Goal: Task Accomplishment & Management: Complete application form

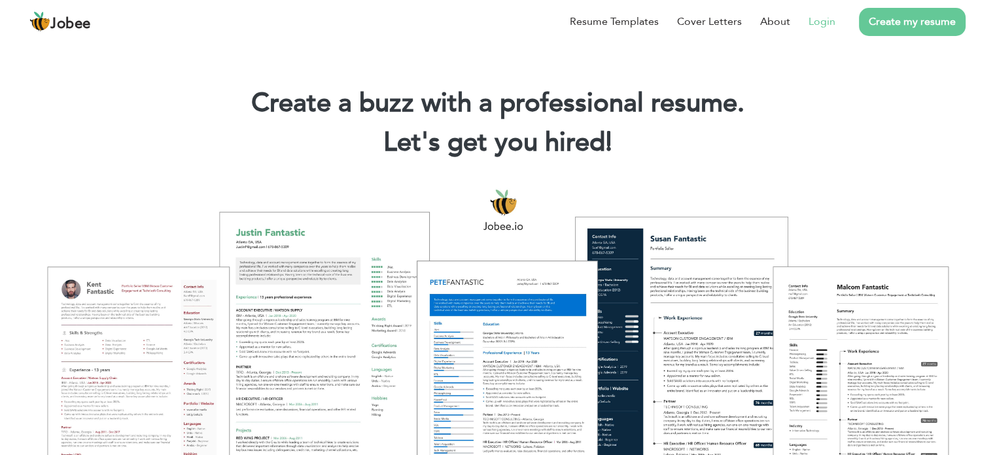
click at [823, 28] on link "Login" at bounding box center [821, 22] width 27 height 16
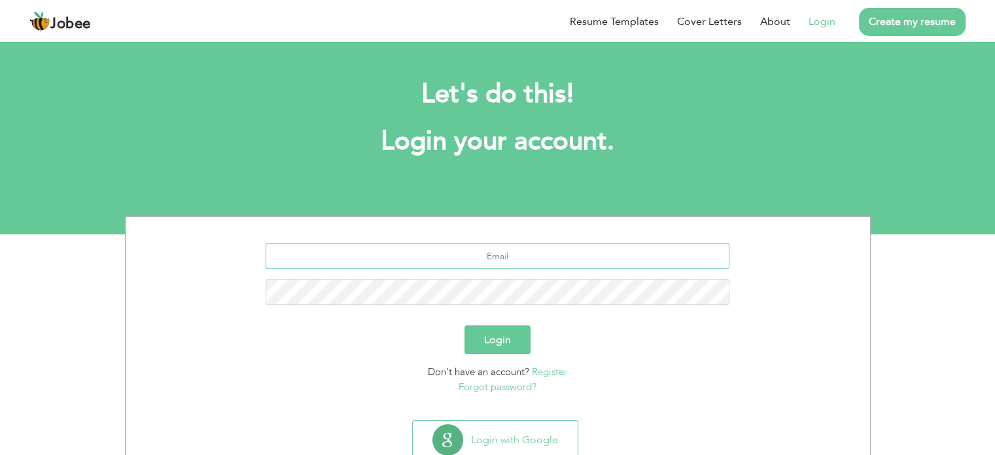
click at [441, 268] on input "text" at bounding box center [498, 256] width 464 height 26
type input "saqib_paracha@hotmail.com"
click at [464, 325] on button "Login" at bounding box center [497, 339] width 66 height 29
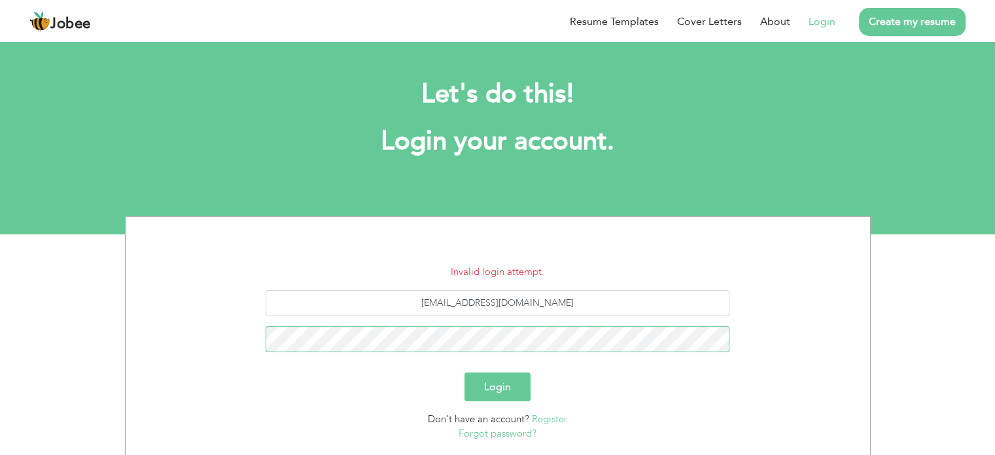
click at [464, 372] on button "Login" at bounding box center [497, 386] width 66 height 29
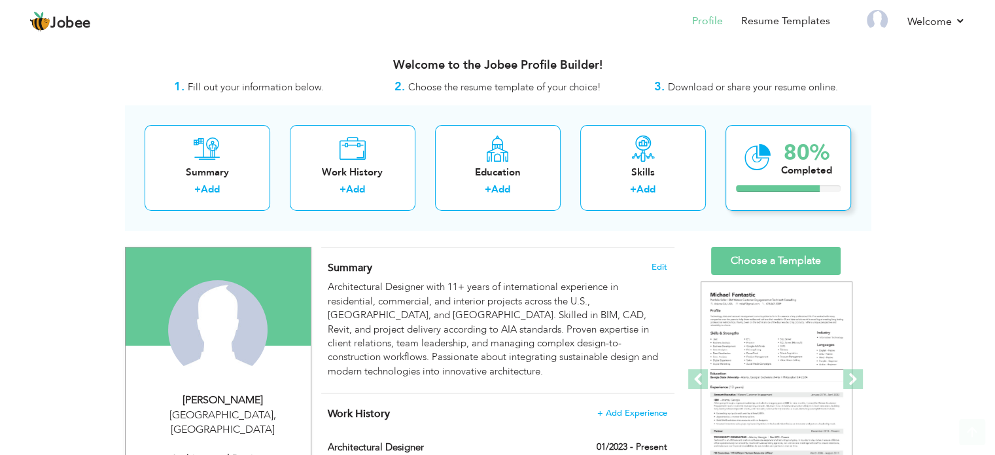
click at [801, 188] on div at bounding box center [778, 188] width 84 height 7
click at [803, 183] on div "80% Completed" at bounding box center [788, 168] width 126 height 86
click at [808, 161] on div "80%" at bounding box center [806, 153] width 51 height 22
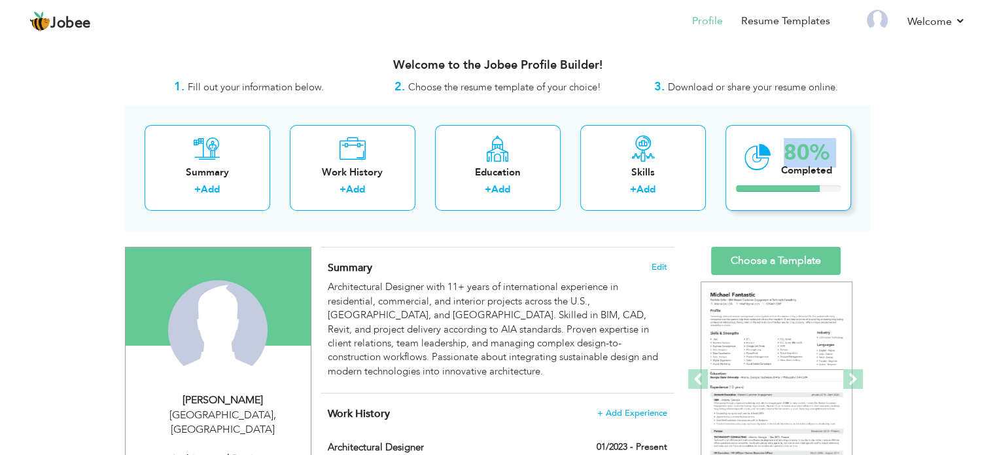
click at [808, 161] on div "80%" at bounding box center [806, 153] width 51 height 22
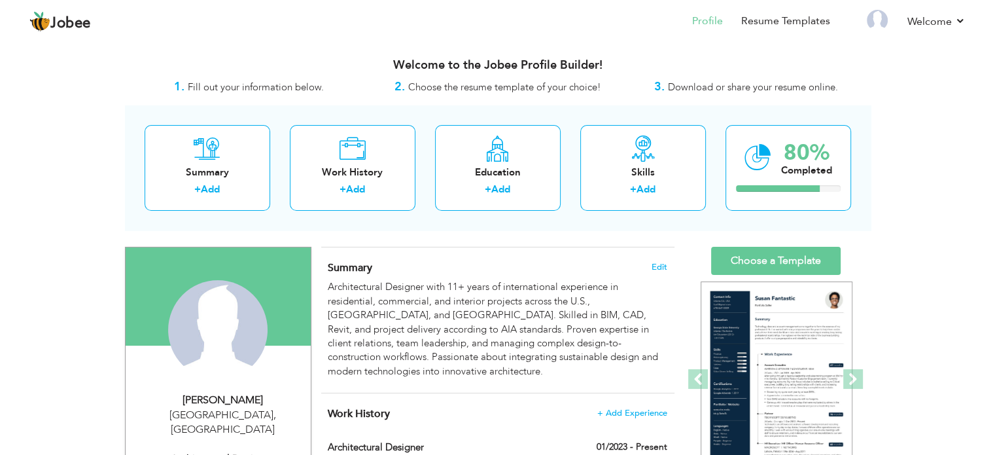
click at [868, 192] on div "Summary + Add Work History + Add Education + Add Skills + Add 80% Completed" at bounding box center [498, 167] width 746 height 125
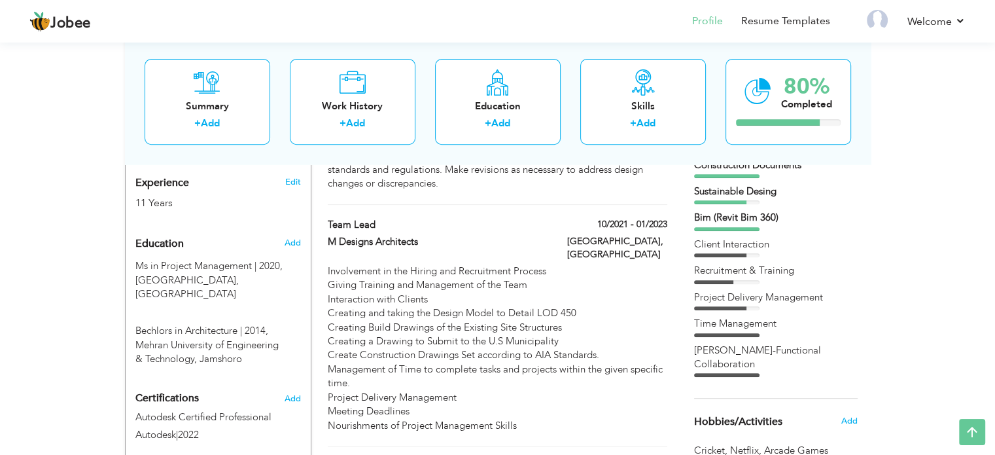
scroll to position [423, 0]
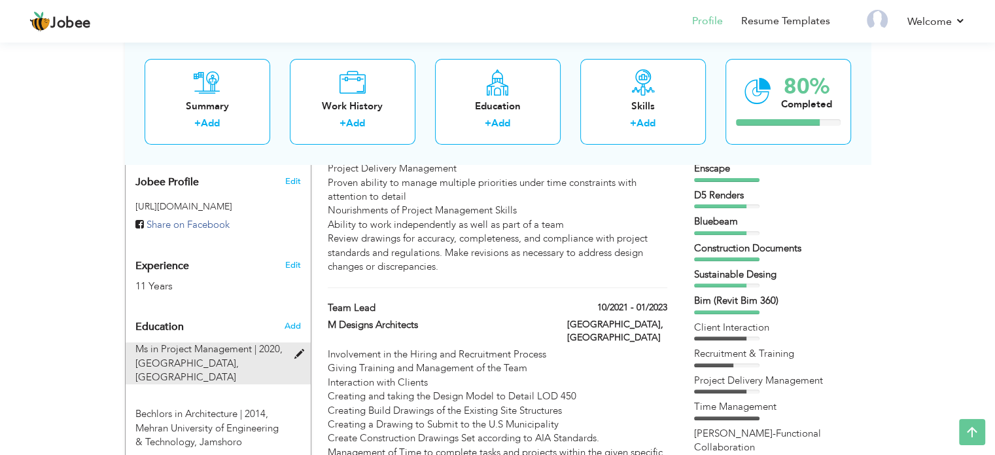
click at [304, 349] on span at bounding box center [302, 354] width 16 height 10
type input "Ms in Project Management"
type input "2020"
type input "[GEOGRAPHIC_DATA]"
type input "3"
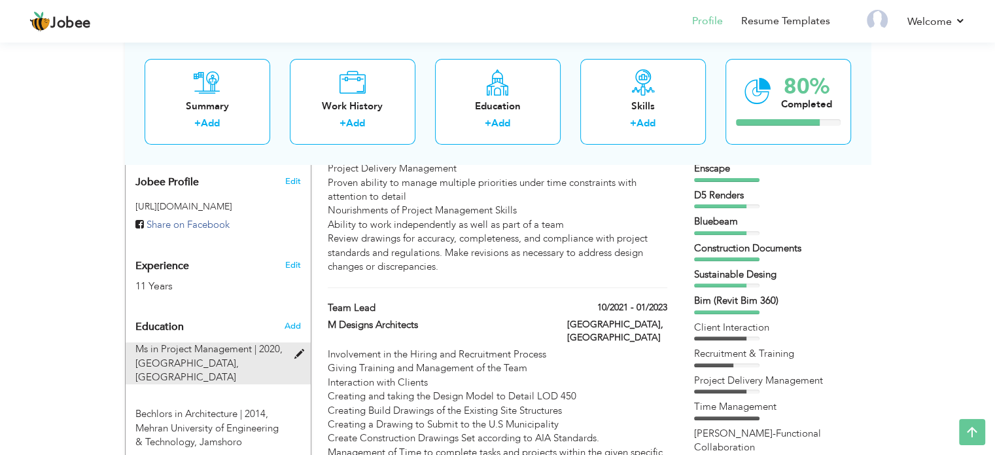
radio input "true"
type input "[GEOGRAPHIC_DATA]"
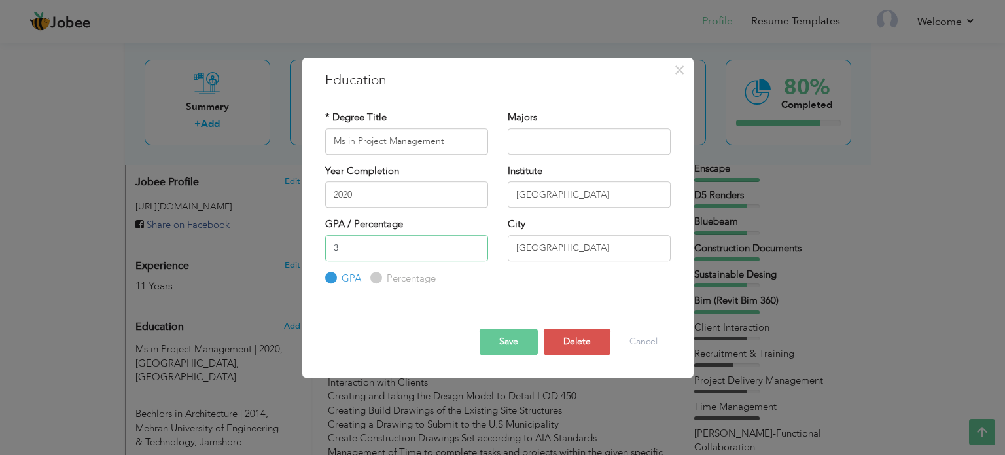
click at [432, 252] on input "3" at bounding box center [406, 248] width 163 height 26
type input "3.2"
click at [555, 145] on input "text" at bounding box center [589, 141] width 163 height 26
type input "Project Management"
click at [513, 339] on button "Save" at bounding box center [508, 341] width 58 height 26
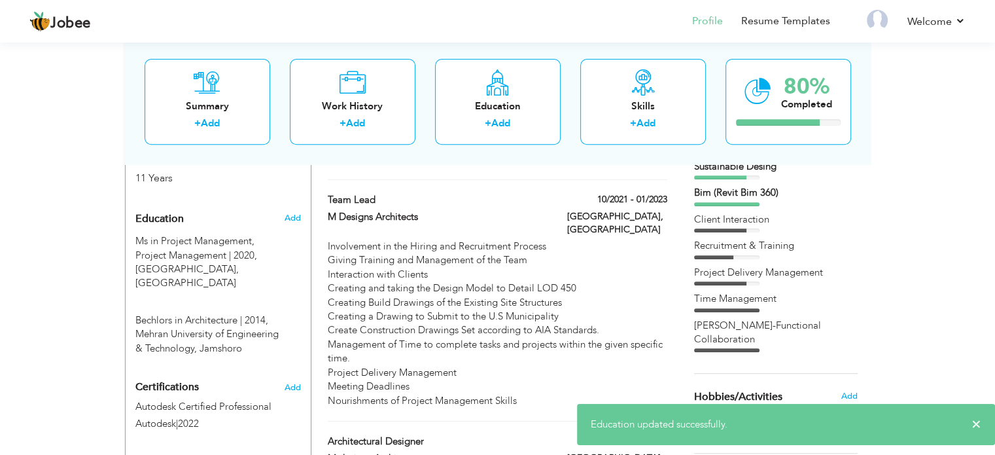
scroll to position [554, 0]
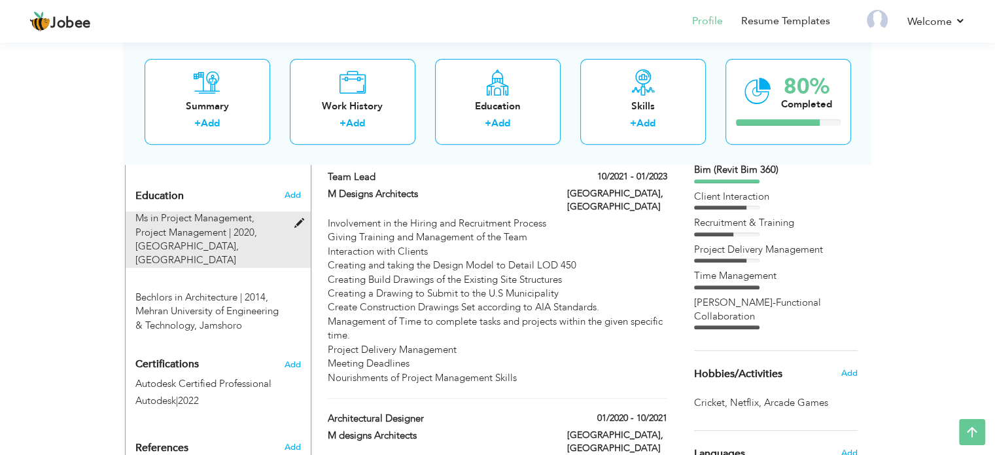
click at [295, 218] on span at bounding box center [302, 223] width 16 height 10
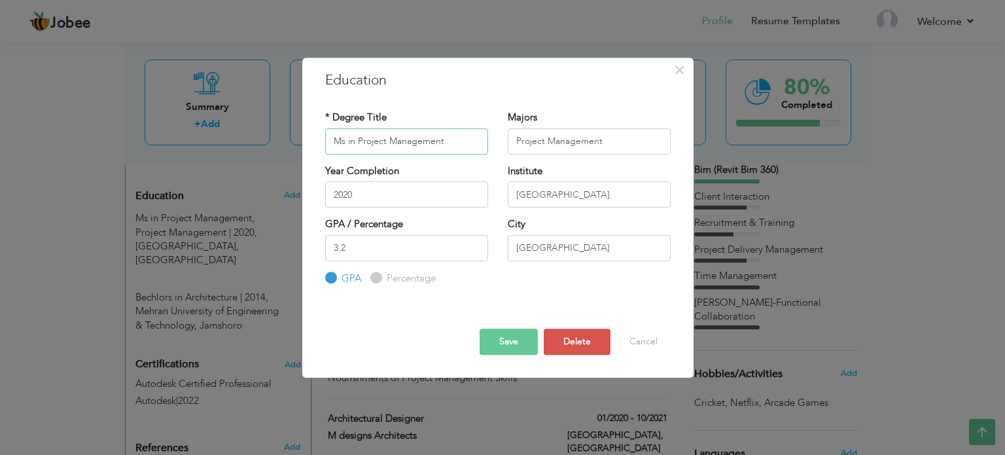
click at [469, 148] on input "Ms in Project Management" at bounding box center [406, 141] width 163 height 26
drag, startPoint x: 447, startPoint y: 145, endPoint x: 297, endPoint y: 158, distance: 151.0
click at [297, 158] on div "× Education * Degree Title Ms in Project Management Majors Project Management Y…" at bounding box center [502, 227] width 1005 height 455
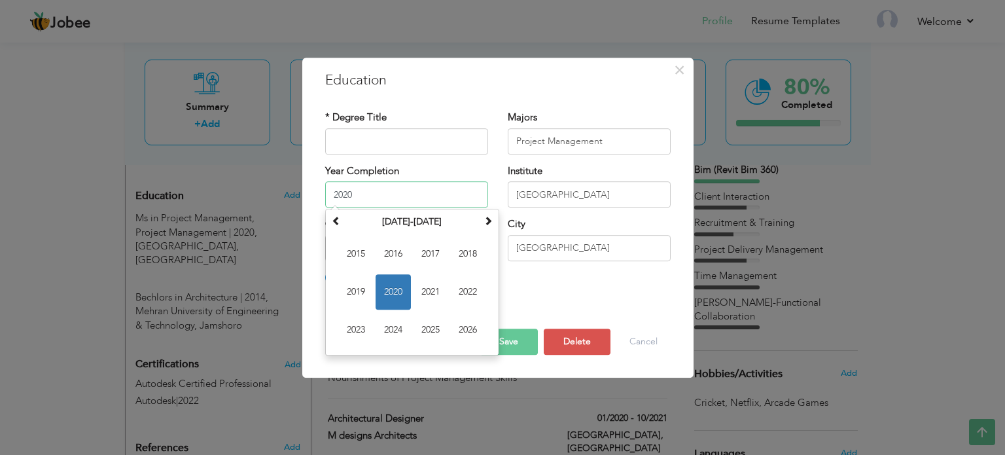
click at [421, 182] on input "2020" at bounding box center [406, 194] width 163 height 26
click at [421, 188] on input "2020" at bounding box center [406, 194] width 163 height 26
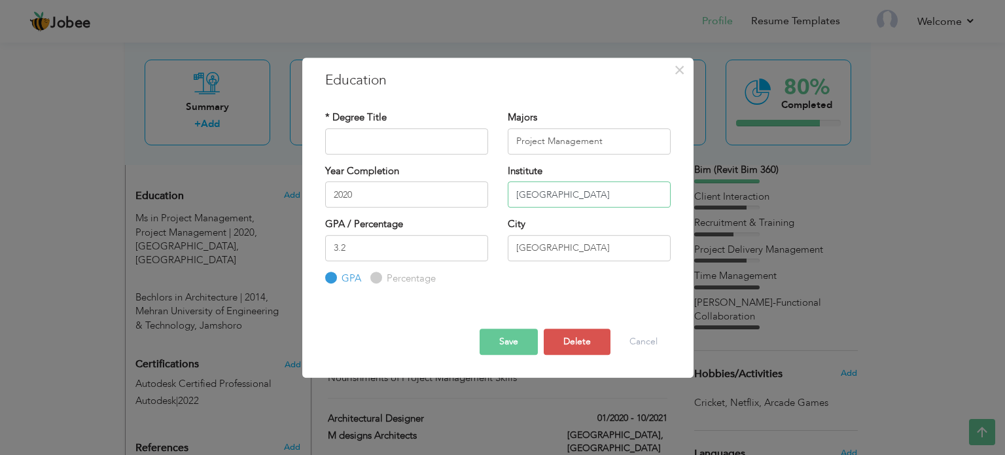
click at [551, 201] on input "[GEOGRAPHIC_DATA]" at bounding box center [589, 194] width 163 height 26
click at [353, 137] on input "text" at bounding box center [406, 141] width 163 height 26
click at [638, 335] on button "Cancel" at bounding box center [643, 341] width 54 height 26
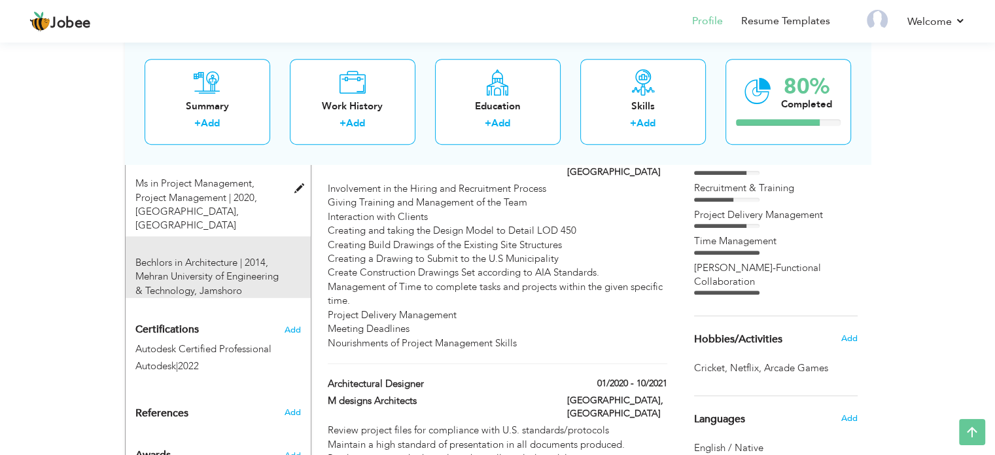
scroll to position [619, 0]
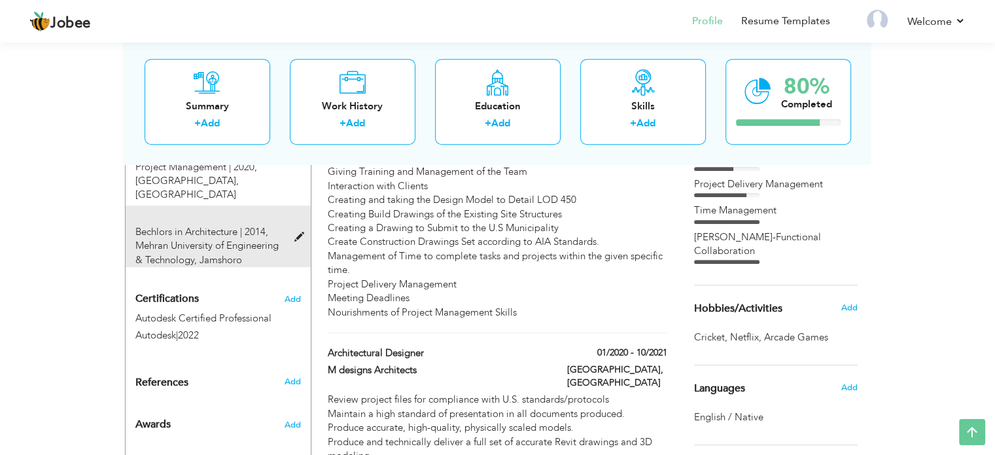
click at [299, 232] on span at bounding box center [302, 237] width 16 height 10
type input "Bechlors in Architecture"
type input "2014"
type input "Mehran University of Engineering & Technology"
type input "72"
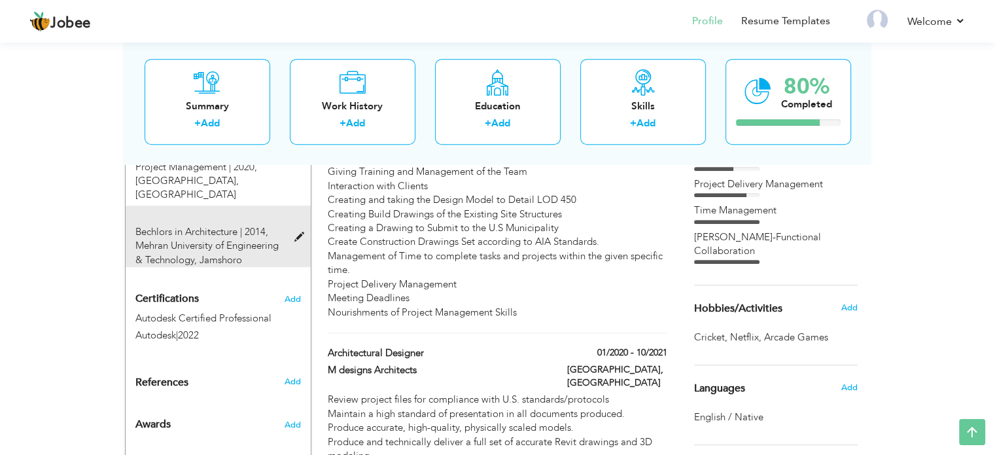
radio input "false"
radio input "true"
type input "Jamshoro"
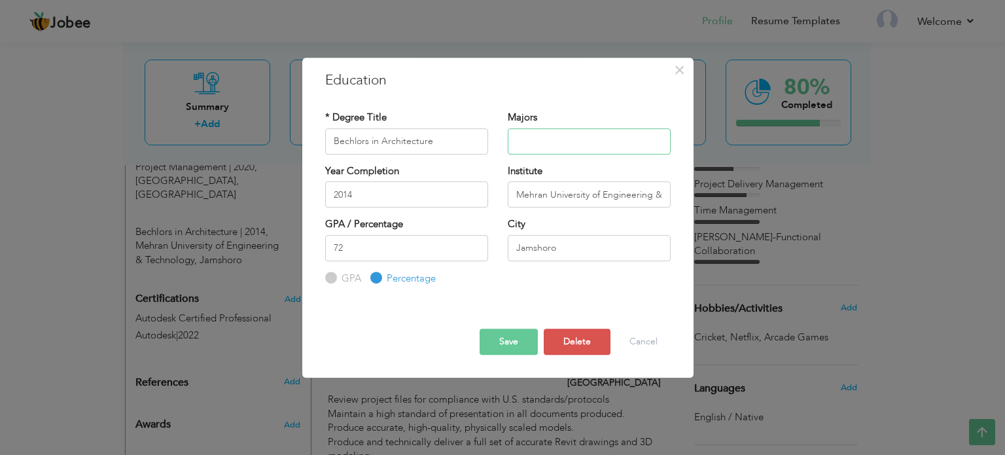
click at [536, 141] on input "text" at bounding box center [589, 141] width 163 height 26
type input "Architecture"
click at [504, 329] on button "Save" at bounding box center [508, 341] width 58 height 26
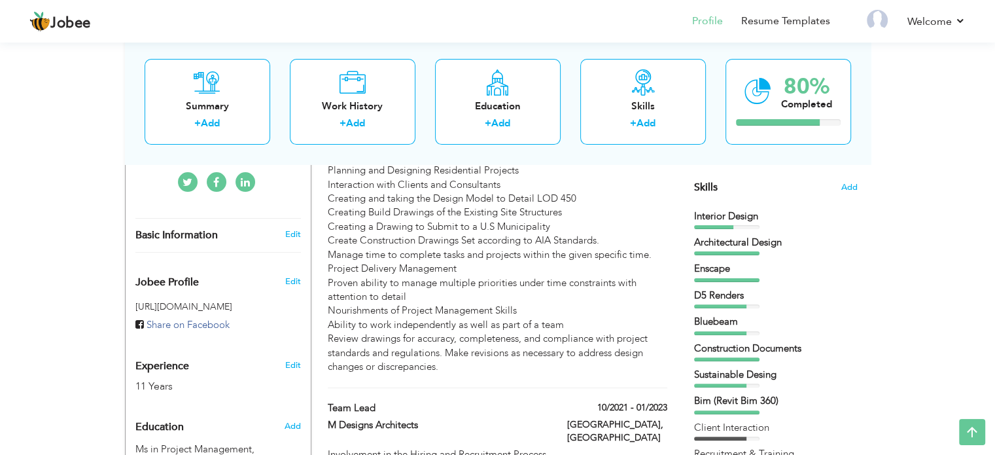
scroll to position [292, 0]
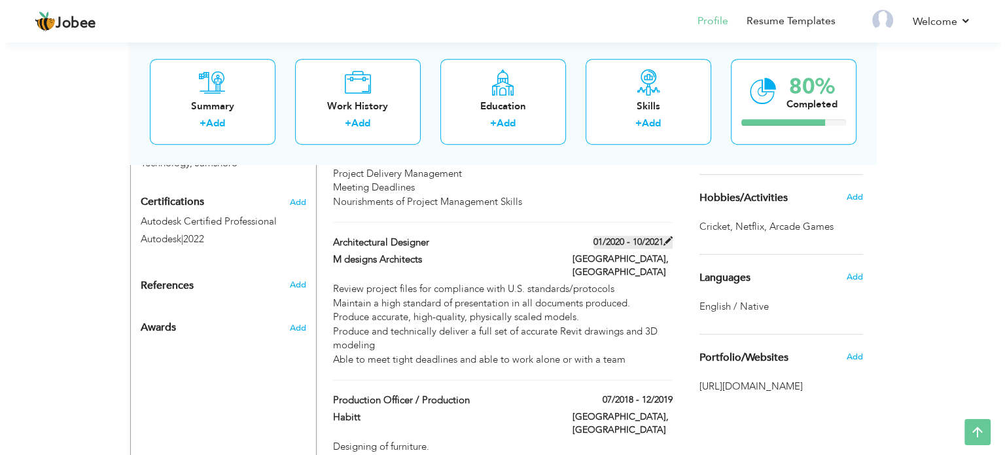
scroll to position [750, 0]
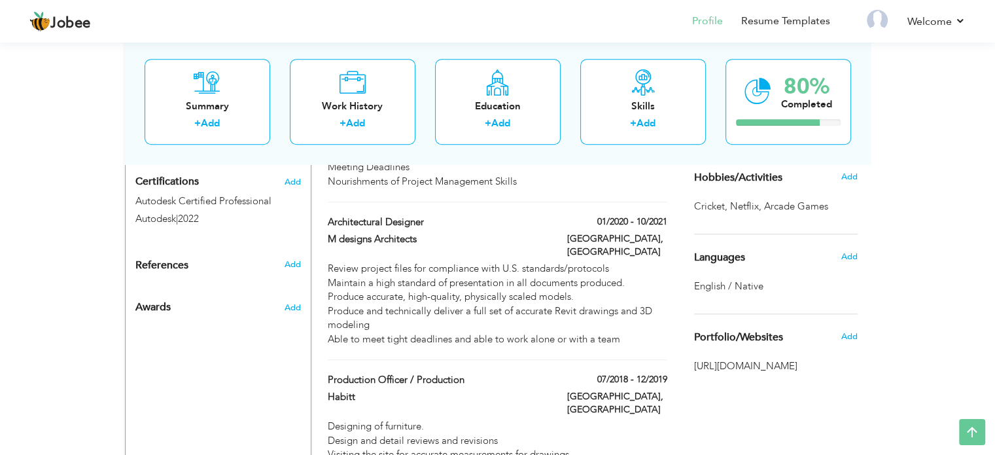
click at [816, 390] on div "Choose a Template ‹" at bounding box center [777, 317] width 186 height 1642
click at [903, 302] on div "View Resume Export PDF Profile Summary Public Link Experience Education Awards …" at bounding box center [497, 264] width 995 height 1951
click at [424, 234] on span at bounding box center [422, 239] width 10 height 10
type input "Architectural Designer"
type input "M designs Architects"
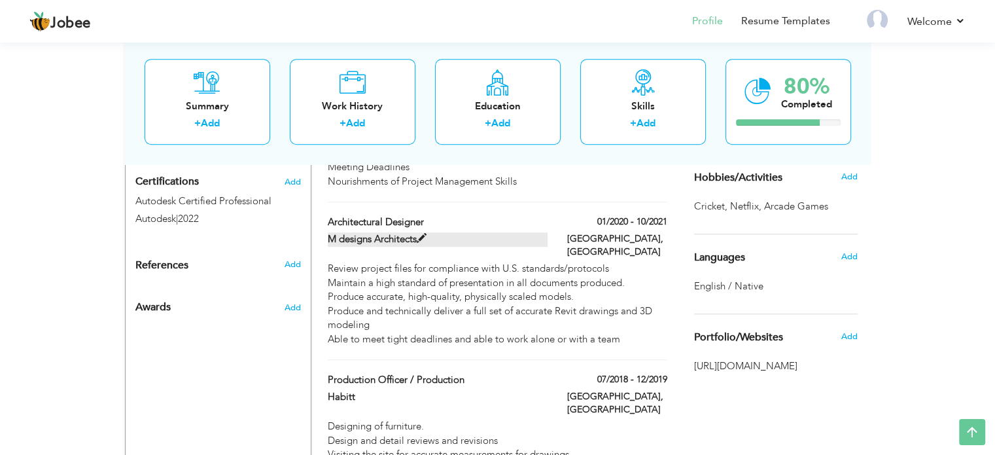
type input "01/2020"
type input "10/2021"
type input "[GEOGRAPHIC_DATA]"
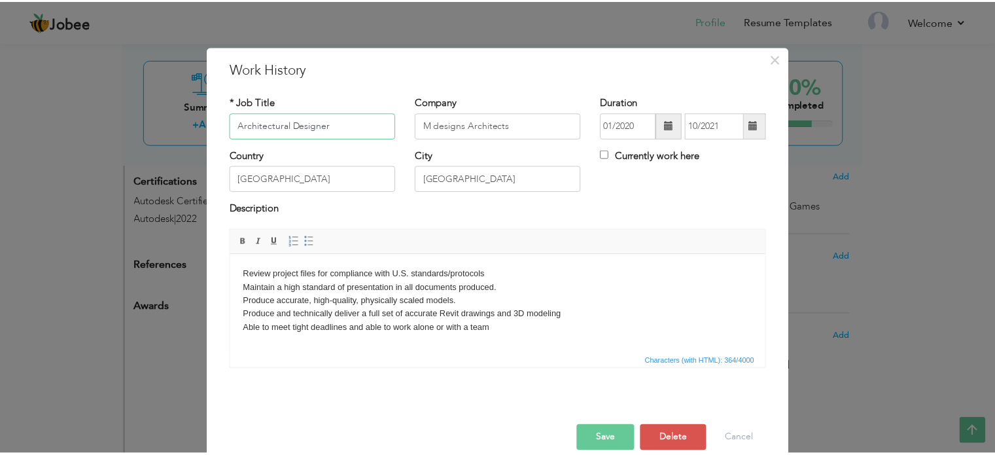
scroll to position [19, 0]
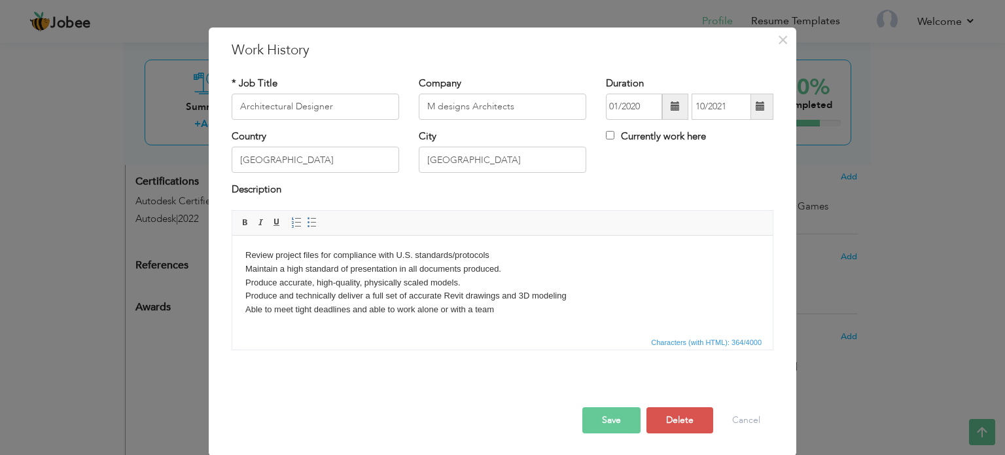
click at [414, 312] on body "Review project files for compliance with U.S. standards/protocols Maintain a hi…" at bounding box center [502, 282] width 514 height 68
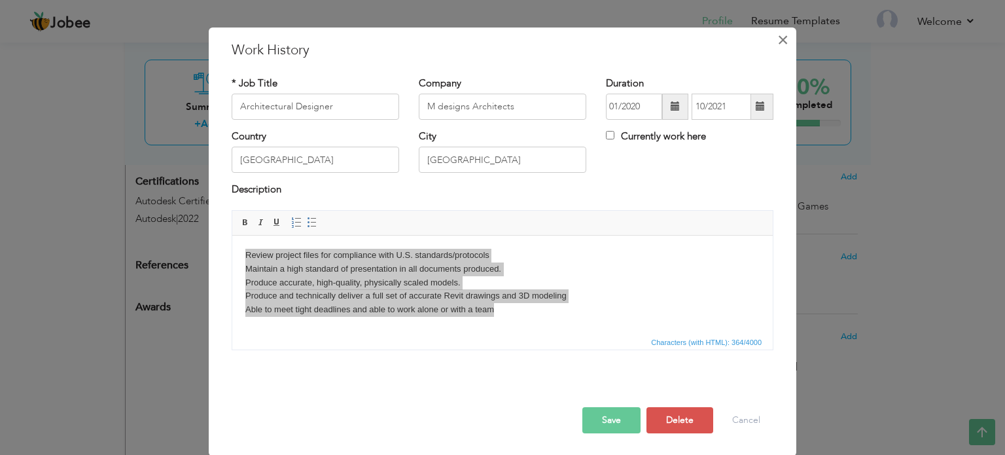
click at [777, 37] on span "×" at bounding box center [782, 40] width 11 height 24
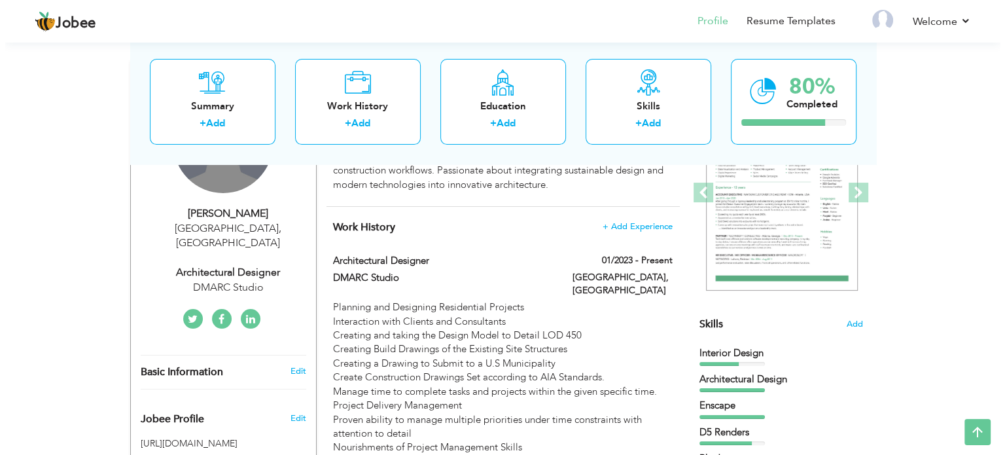
scroll to position [227, 0]
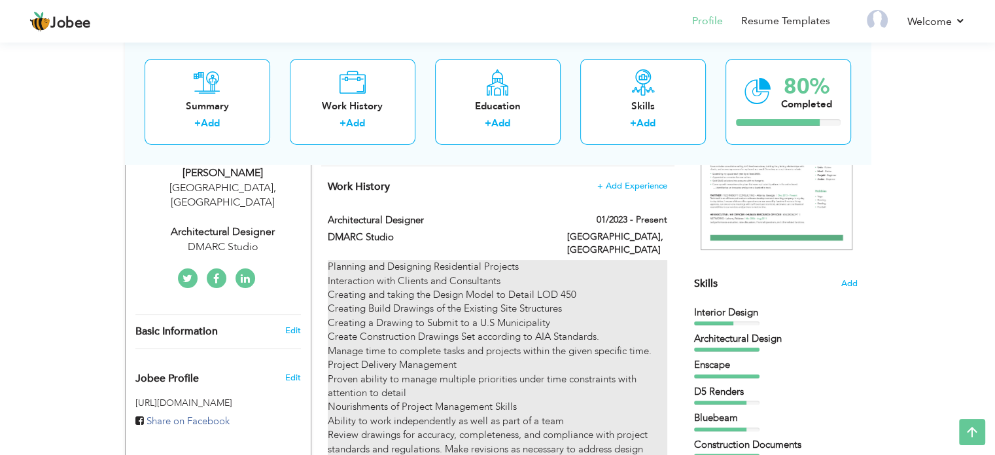
click at [481, 266] on div "Planning and Designing Residential Projects Interaction with Clients and Consul…" at bounding box center [497, 365] width 339 height 210
type input "Architectural designer"
type input "DMARC Studio"
type input "01/2023"
type input "Berkeley"
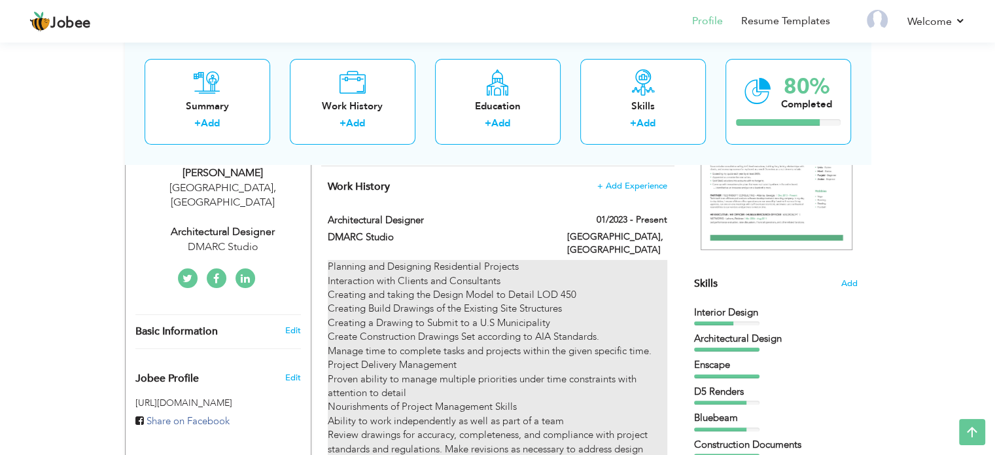
checkbox input "true"
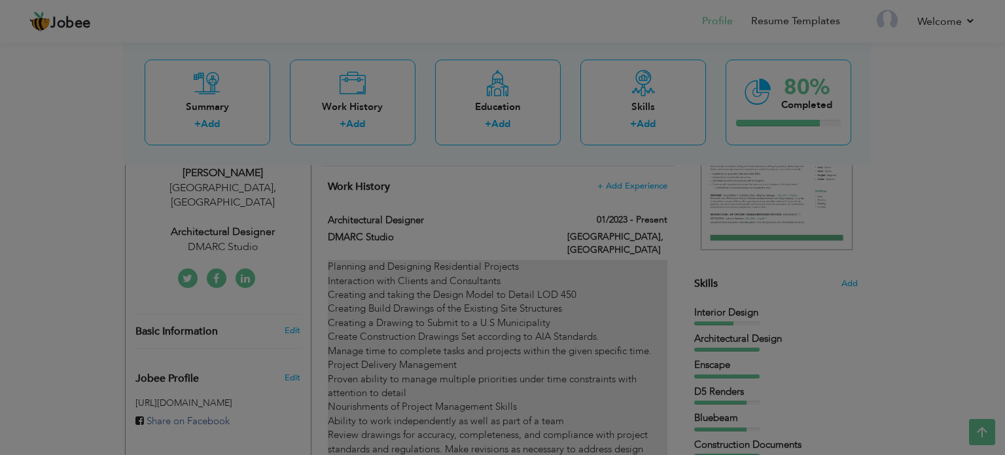
scroll to position [0, 0]
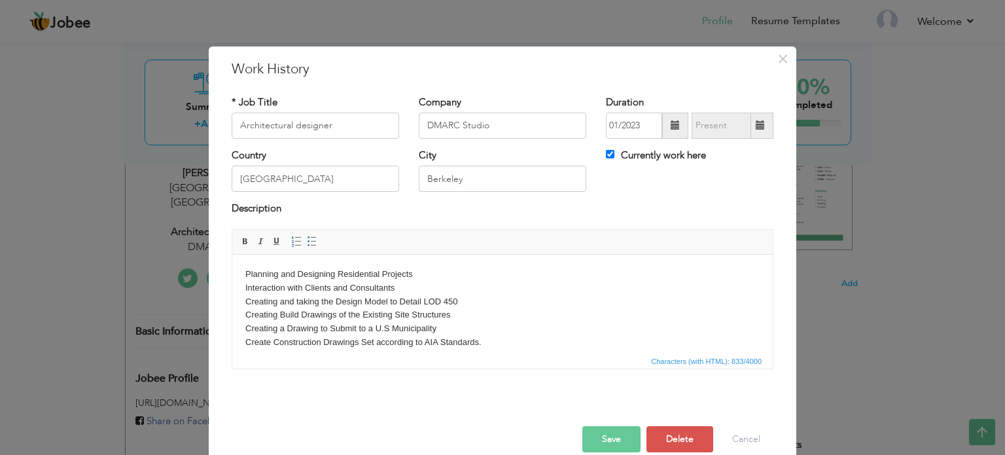
click at [487, 275] on body "Planning and Designing Residential Projects Interaction with Clients and Consul…" at bounding box center [502, 355] width 514 height 177
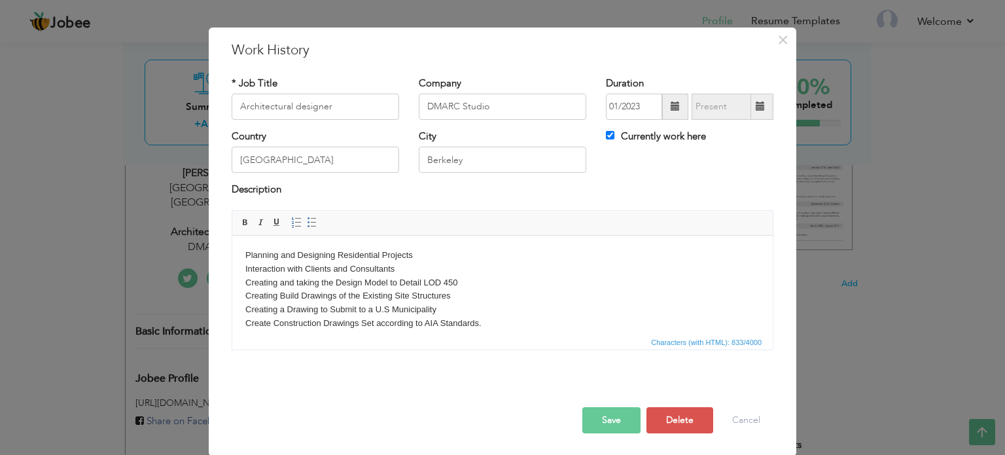
click at [486, 296] on body "Planning and Designing Residential Projects Interaction with Clients and Consul…" at bounding box center [502, 336] width 514 height 177
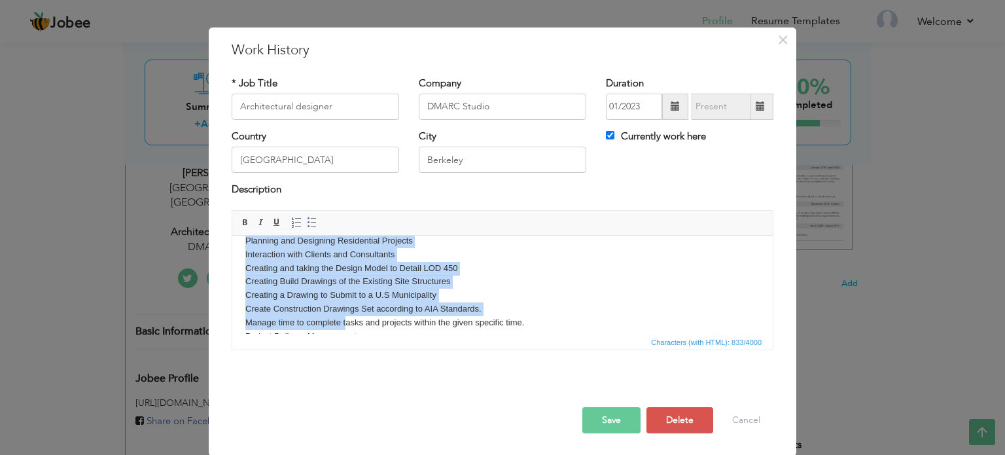
scroll to position [105, 0]
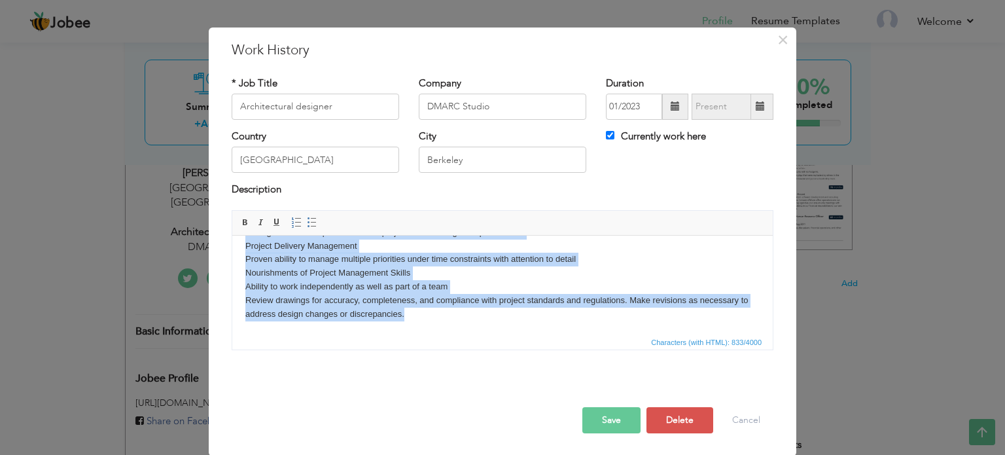
drag, startPoint x: 244, startPoint y: 254, endPoint x: 443, endPoint y: 336, distance: 215.0
click at [443, 333] on html "Planning and Designing Residential Projects Interaction with Clients and Consul…" at bounding box center [502, 231] width 540 height 203
click at [480, 277] on body "Planning and Designing Residential Projects Interaction with Clients and Consul…" at bounding box center [502, 231] width 514 height 177
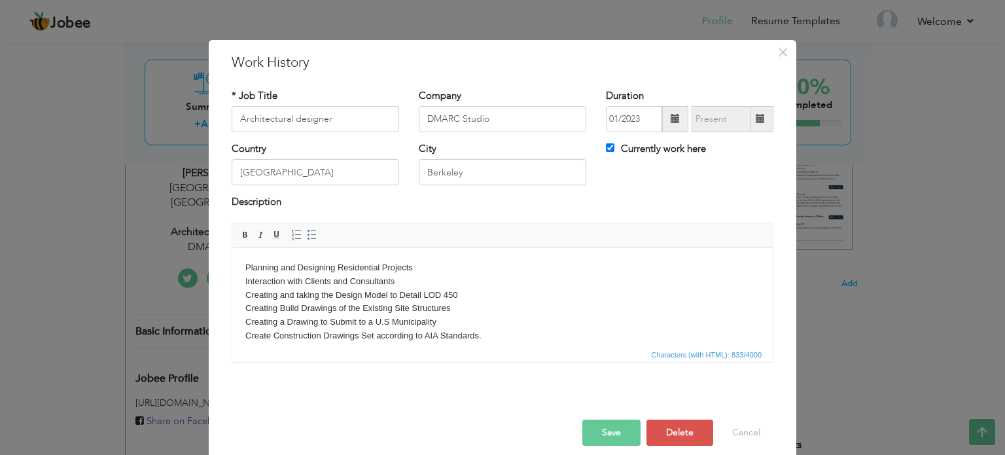
scroll to position [0, 0]
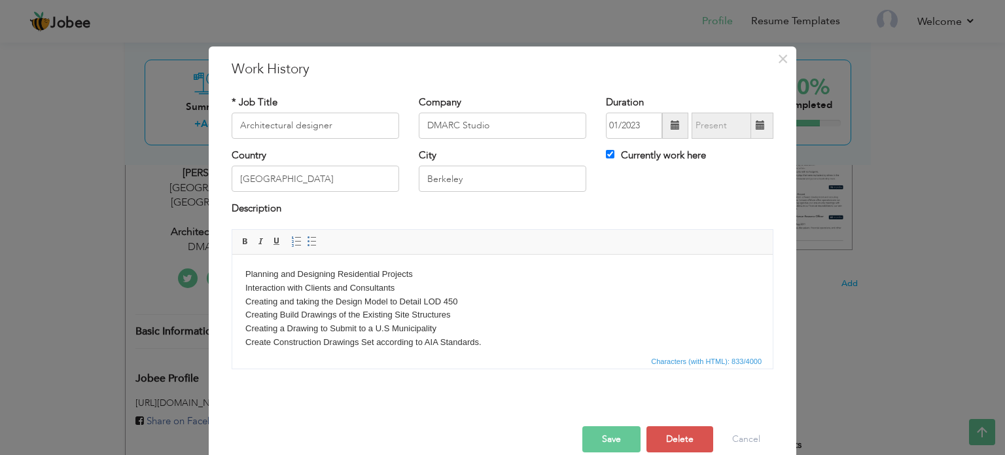
click at [247, 273] on body "Planning and Designing Residential Projects Interaction with Clients and Consul…" at bounding box center [502, 355] width 514 height 177
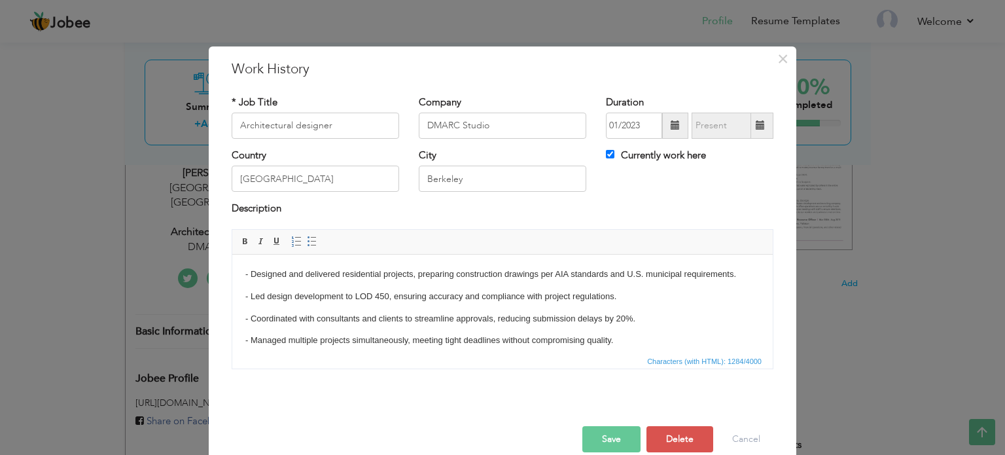
click at [311, 283] on body "- Designed and delivered residential projects, preparing construction drawings …" at bounding box center [502, 400] width 514 height 266
click at [315, 287] on body "- Designed and delivered residential projects, preparing construction drawings …" at bounding box center [502, 400] width 514 height 266
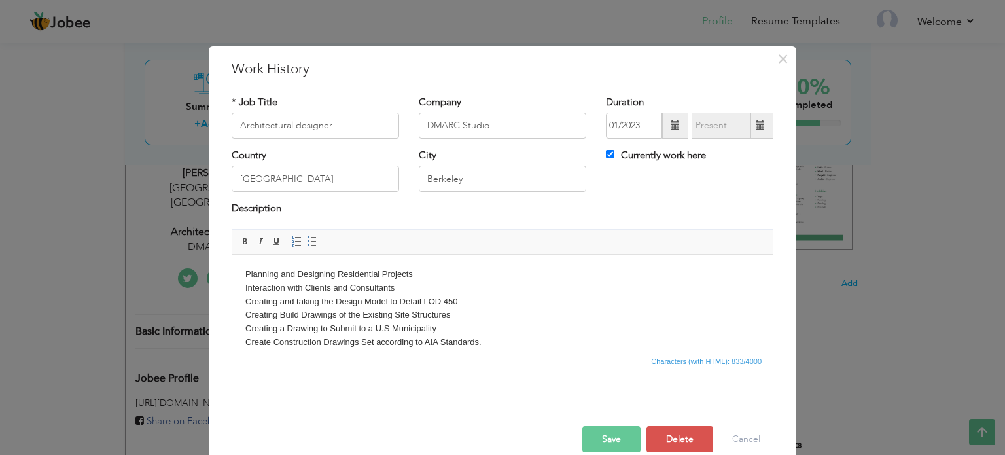
click at [246, 269] on body "Planning and Designing Residential Projects Interaction with Clients and Consul…" at bounding box center [502, 355] width 514 height 177
click at [246, 269] on body "​​​​​​​ Planning and Designing Residential Projects Interaction with Clients an…" at bounding box center [502, 362] width 514 height 190
click at [262, 280] on span "Paste" at bounding box center [292, 278] width 68 height 16
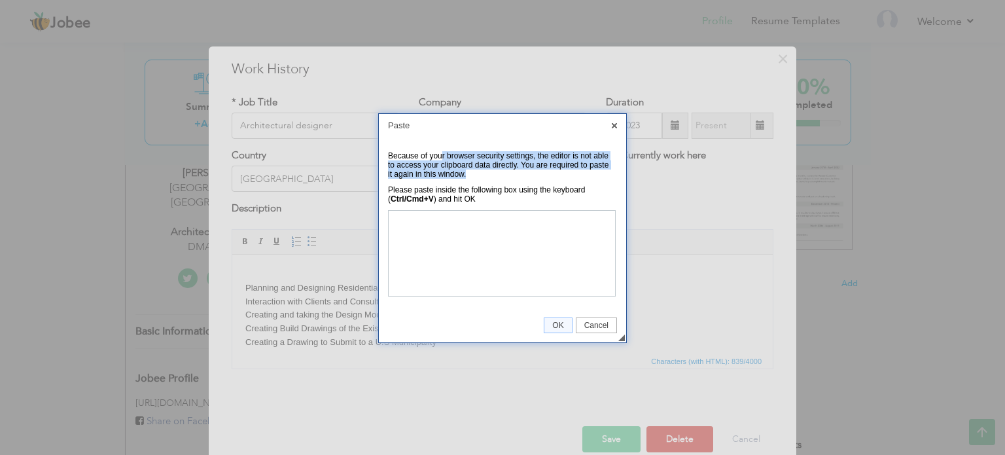
drag, startPoint x: 442, startPoint y: 156, endPoint x: 536, endPoint y: 180, distance: 96.5
click at [536, 180] on td "Because of your browser security settings, the editor is not able to access you…" at bounding box center [502, 165] width 229 height 34
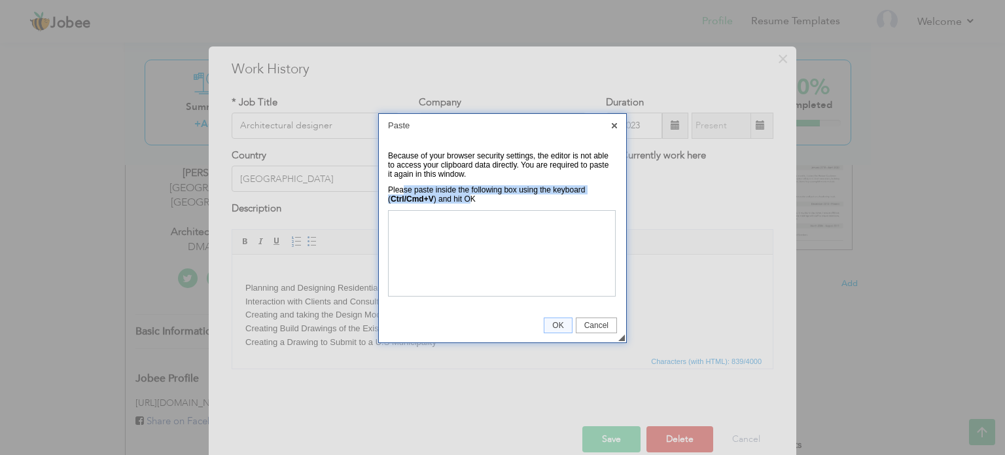
drag, startPoint x: 404, startPoint y: 192, endPoint x: 468, endPoint y: 201, distance: 65.5
click at [468, 201] on td "Please paste inside the following box using the keyboard ( Ctrl/Cmd+V ) and hit…" at bounding box center [502, 194] width 229 height 25
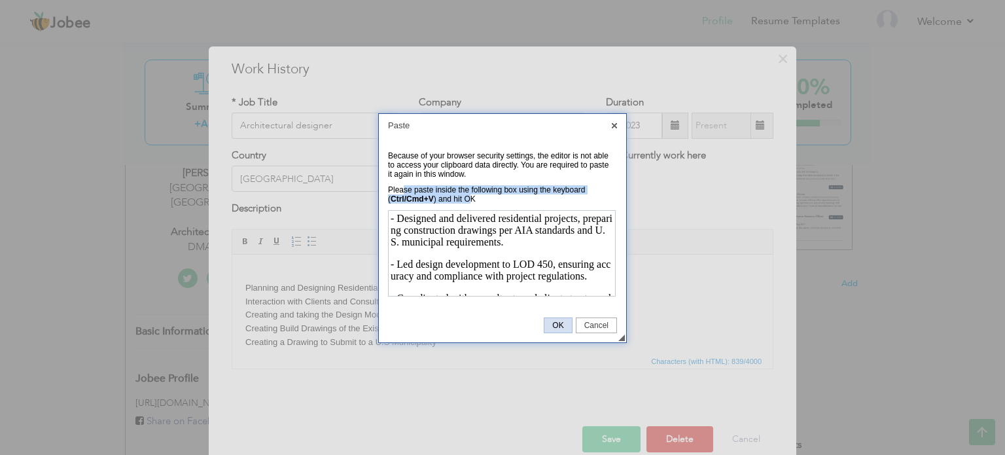
click at [568, 324] on span "OK" at bounding box center [557, 325] width 27 height 9
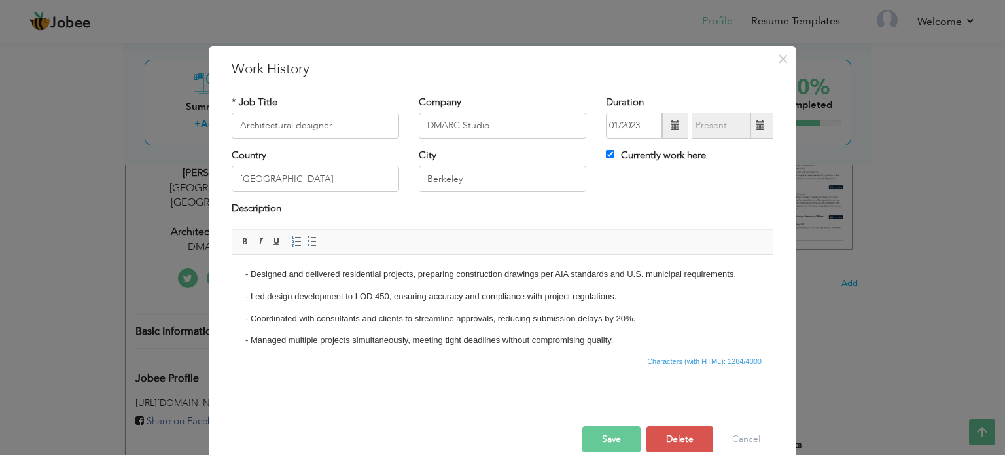
click at [264, 286] on body "- Designed and delivered residential projects, preparing construction drawings …" at bounding box center [502, 400] width 514 height 266
click at [264, 285] on body "- Designed and delivered residential projects, preparing construction drawings …" at bounding box center [502, 400] width 514 height 266
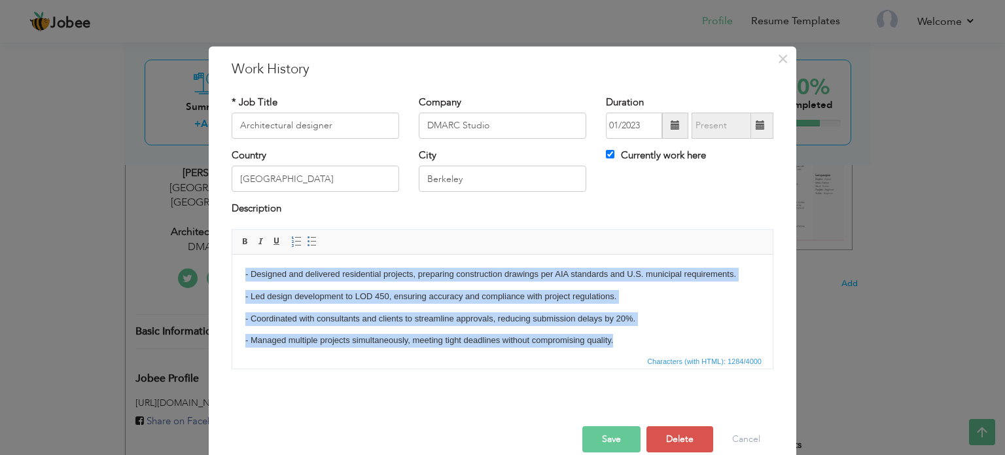
drag, startPoint x: 621, startPoint y: 275, endPoint x: 239, endPoint y: 262, distance: 381.5
click at [239, 262] on html "- Designed and delivered residential projects, preparing construction drawings …" at bounding box center [502, 400] width 540 height 292
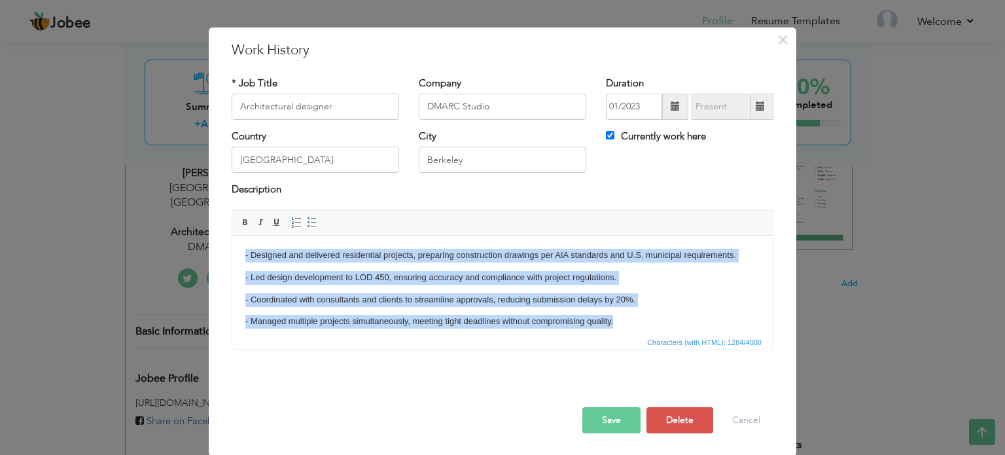
click at [235, 296] on html "- Designed and delivered residential projects, preparing construction drawings …" at bounding box center [502, 381] width 540 height 292
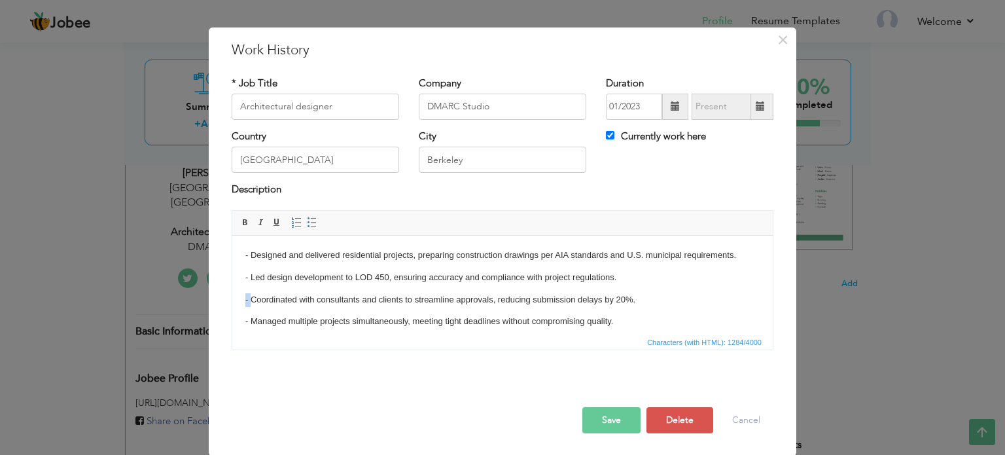
click at [235, 296] on html "- Designed and delivered residential projects, preparing construction drawings …" at bounding box center [502, 381] width 540 height 292
click at [314, 277] on p "- Led design development to LOD 450, ensuring accuracy and compliance with proj…" at bounding box center [502, 277] width 514 height 14
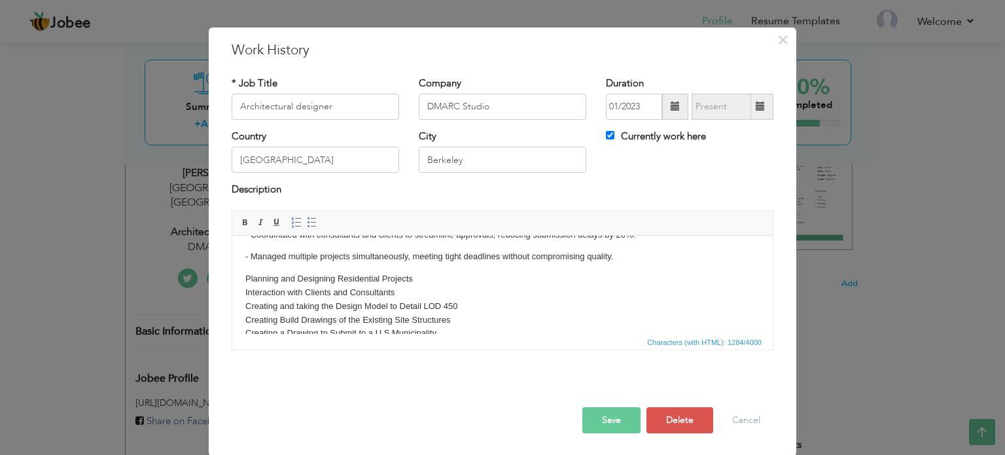
scroll to position [65, 0]
click at [315, 269] on body "- Designed and delivered residential projects, preparing construction drawings …" at bounding box center [502, 315] width 514 height 266
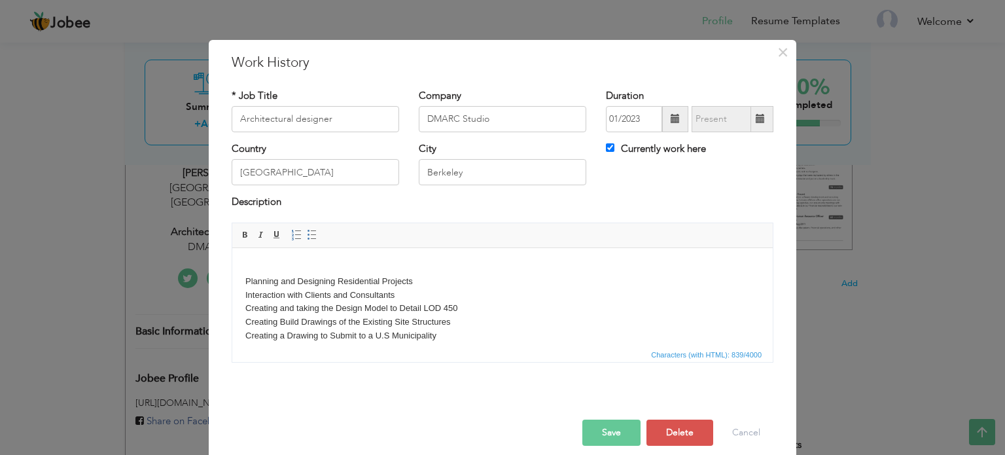
scroll to position [0, 0]
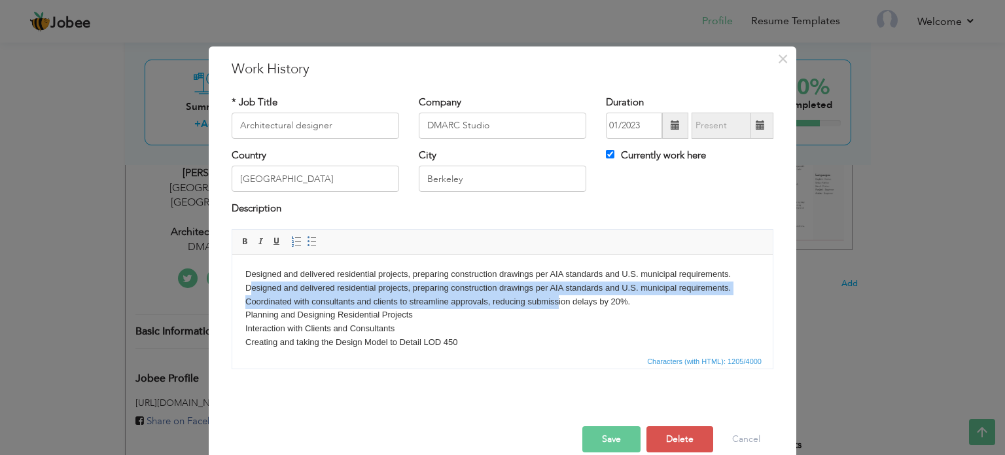
drag, startPoint x: 250, startPoint y: 286, endPoint x: 560, endPoint y: 298, distance: 310.3
click at [560, 298] on body "Designed and delivered residential projects, preparing construction drawings pe…" at bounding box center [502, 376] width 514 height 218
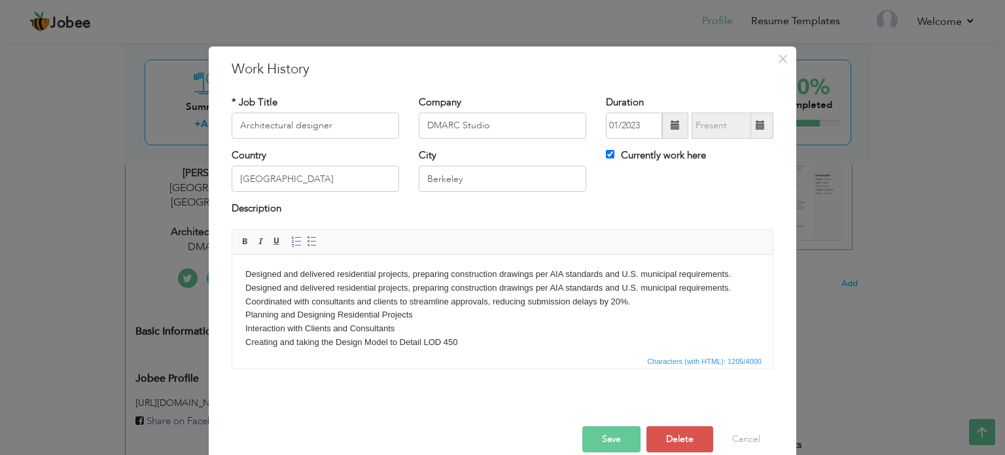
click at [657, 304] on body "Designed and delivered residential projects, preparing construction drawings pe…" at bounding box center [502, 376] width 514 height 218
click at [659, 298] on body "Designed and delivered residential projects, preparing construction drawings pe…" at bounding box center [502, 376] width 514 height 218
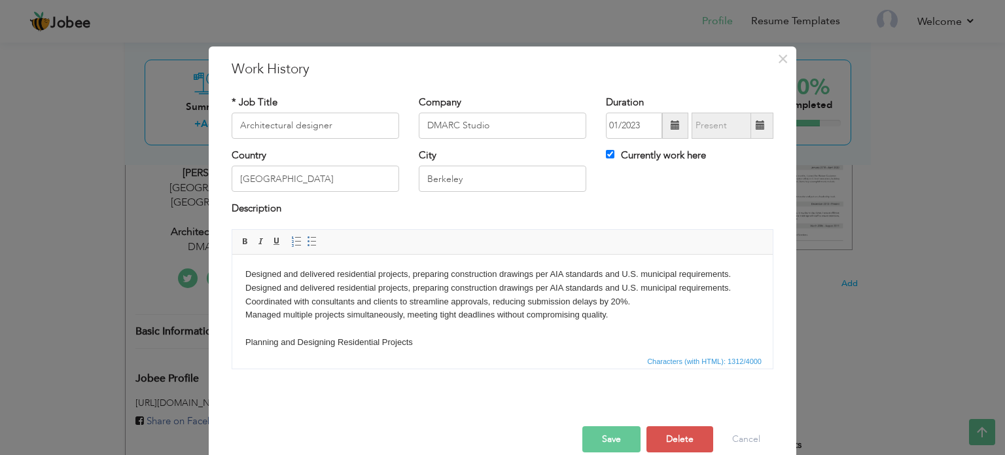
scroll to position [65, 0]
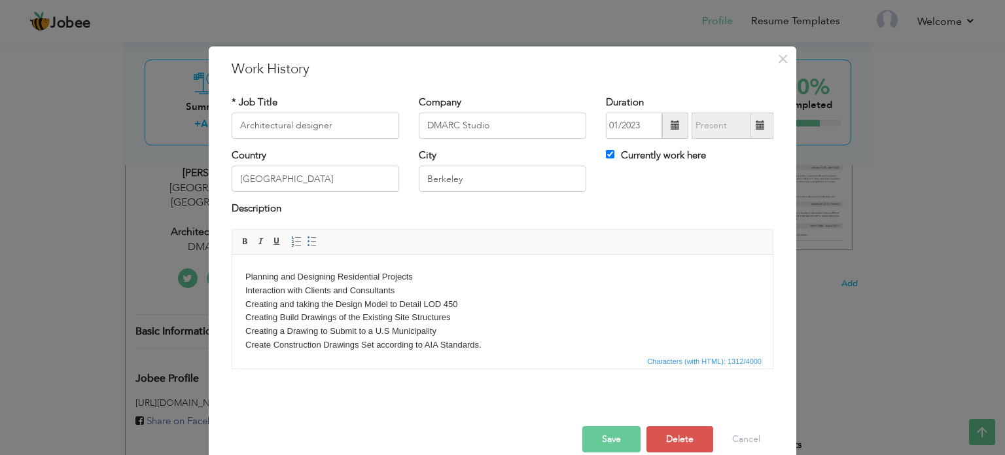
drag, startPoint x: 420, startPoint y: 292, endPoint x: 222, endPoint y: 280, distance: 197.9
click at [232, 280] on html "Designed and delivered residential projects, preparing construction drawings pe…" at bounding box center [502, 323] width 540 height 271
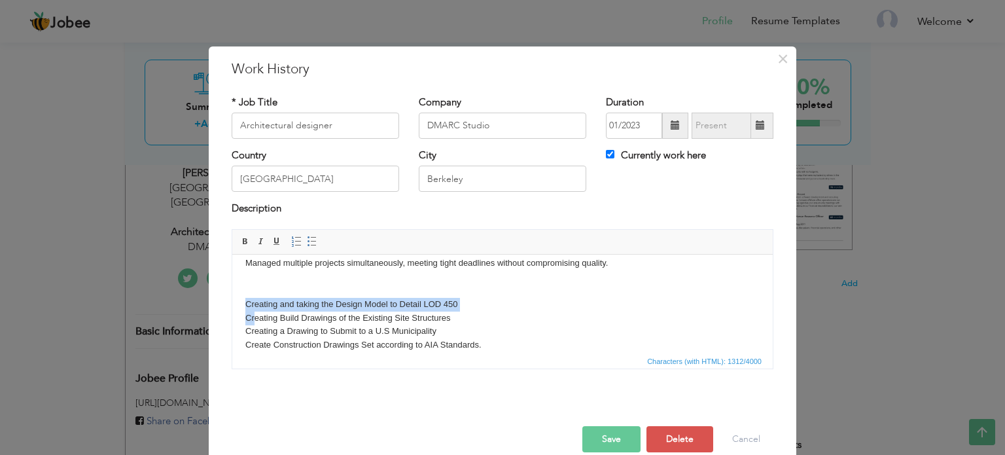
drag, startPoint x: 459, startPoint y: 302, endPoint x: 253, endPoint y: 312, distance: 205.6
click at [253, 312] on body "Designed and delivered residential projects, preparing construction drawings pe…" at bounding box center [502, 331] width 514 height 232
click at [406, 319] on body "Designed and delivered residential projects, preparing construction drawings pe…" at bounding box center [502, 331] width 514 height 232
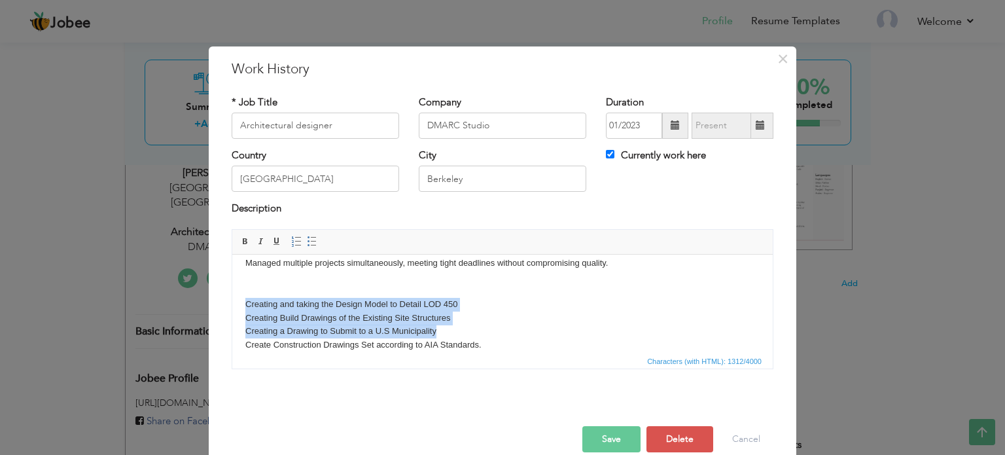
drag, startPoint x: 449, startPoint y: 329, endPoint x: 234, endPoint y: 305, distance: 216.5
click at [234, 305] on html "Designed and delivered residential projects, preparing construction drawings pe…" at bounding box center [502, 331] width 540 height 258
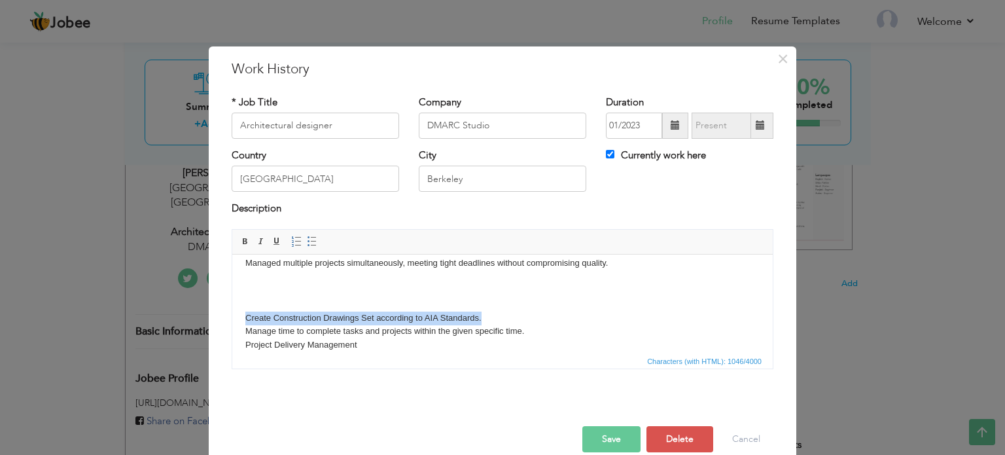
drag, startPoint x: 493, startPoint y: 322, endPoint x: 245, endPoint y: 316, distance: 248.6
click at [245, 316] on body "Designed and delivered residential projects, preparing construction drawings pe…" at bounding box center [502, 317] width 514 height 204
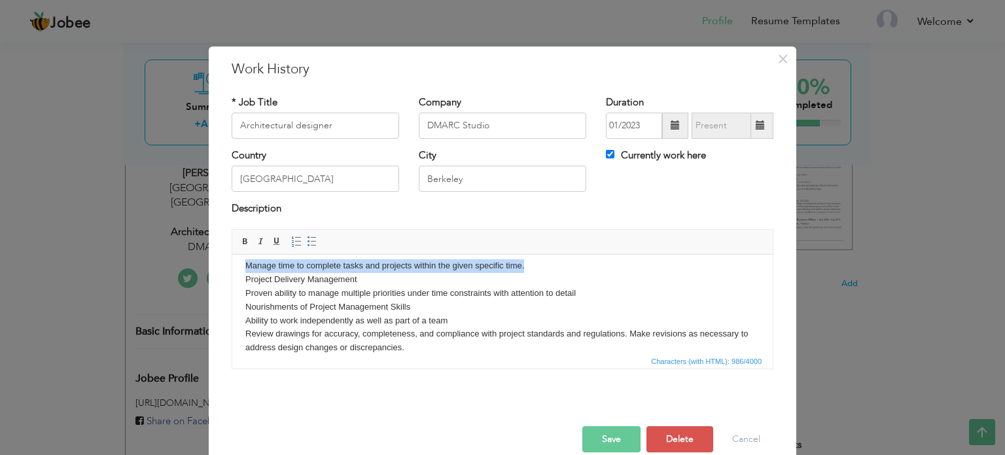
drag, startPoint x: 532, startPoint y: 266, endPoint x: 231, endPoint y: 264, distance: 300.9
click at [232, 264] on html "Designed and delivered residential projects, preparing construction drawings pe…" at bounding box center [502, 252] width 540 height 230
click at [364, 269] on body "Designed and delivered residential projects, preparing construction drawings pe…" at bounding box center [502, 252] width 514 height 204
click at [372, 279] on body "Designed and delivered residential projects, preparing construction drawings pe…" at bounding box center [502, 252] width 514 height 204
drag, startPoint x: 373, startPoint y: 280, endPoint x: 260, endPoint y: 271, distance: 113.5
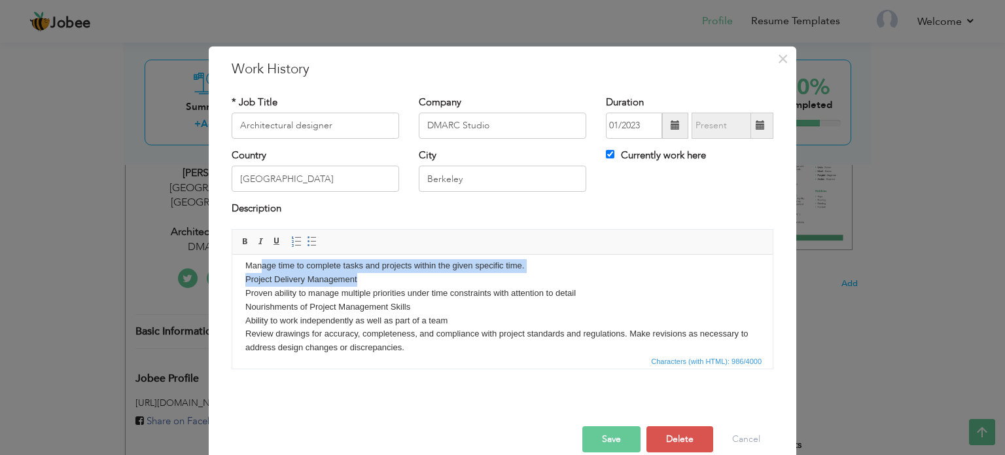
click at [260, 271] on body "Designed and delivered residential projects, preparing construction drawings pe…" at bounding box center [502, 252] width 514 height 204
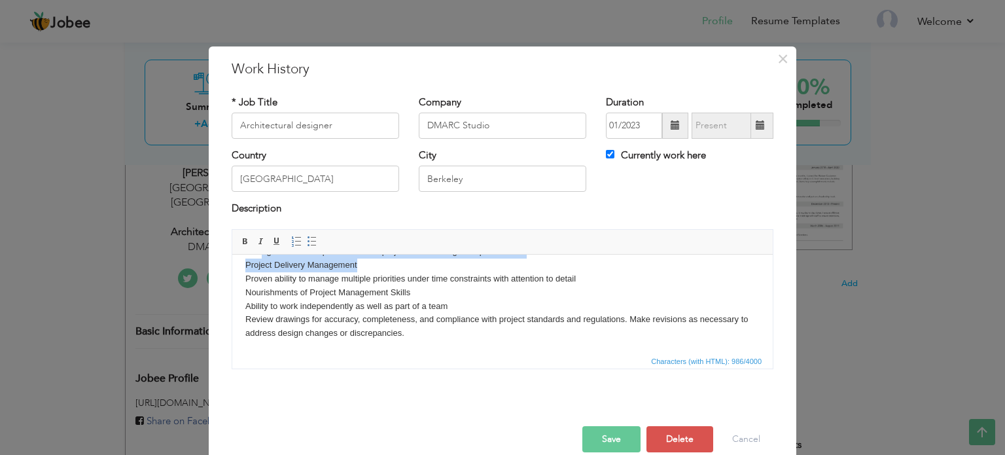
click at [408, 309] on body "Designed and delivered residential projects, preparing construction drawings pe…" at bounding box center [502, 237] width 514 height 204
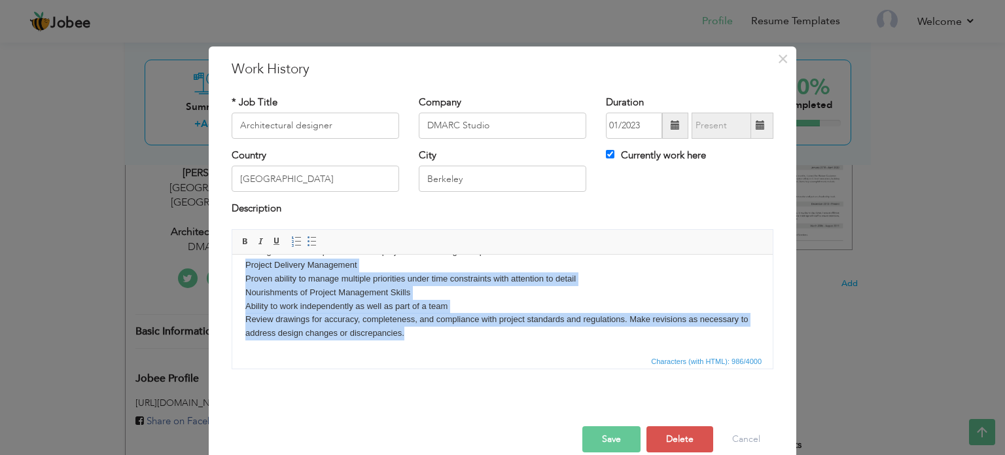
drag, startPoint x: 413, startPoint y: 328, endPoint x: 233, endPoint y: 270, distance: 189.5
click at [233, 270] on html "Designed and delivered residential projects, preparing construction drawings pe…" at bounding box center [502, 237] width 540 height 230
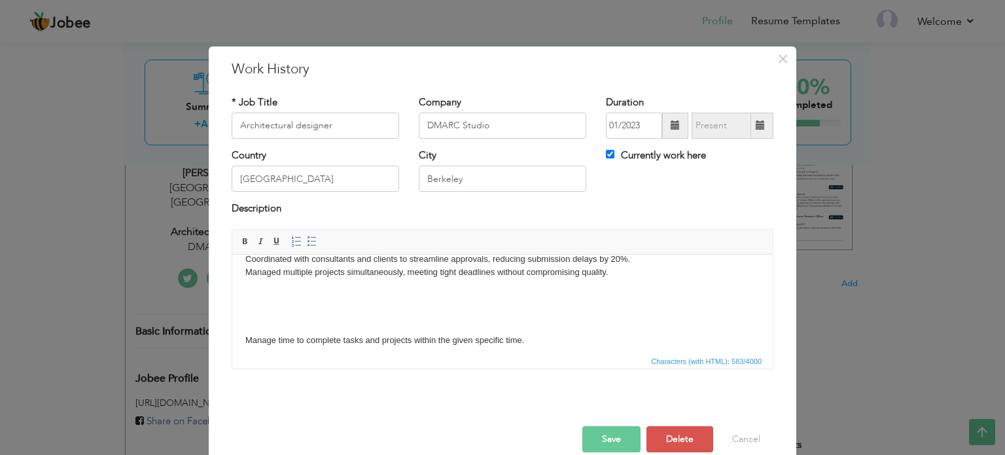
scroll to position [63, 0]
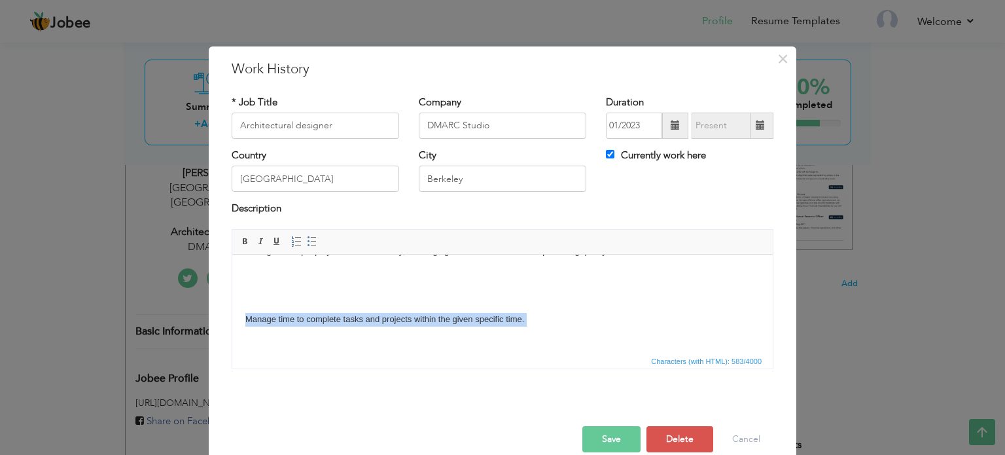
drag, startPoint x: 535, startPoint y: 330, endPoint x: 225, endPoint y: 319, distance: 310.2
click at [232, 319] on html "Designed and delivered residential projects, preparing construction drawings pe…" at bounding box center [502, 271] width 540 height 162
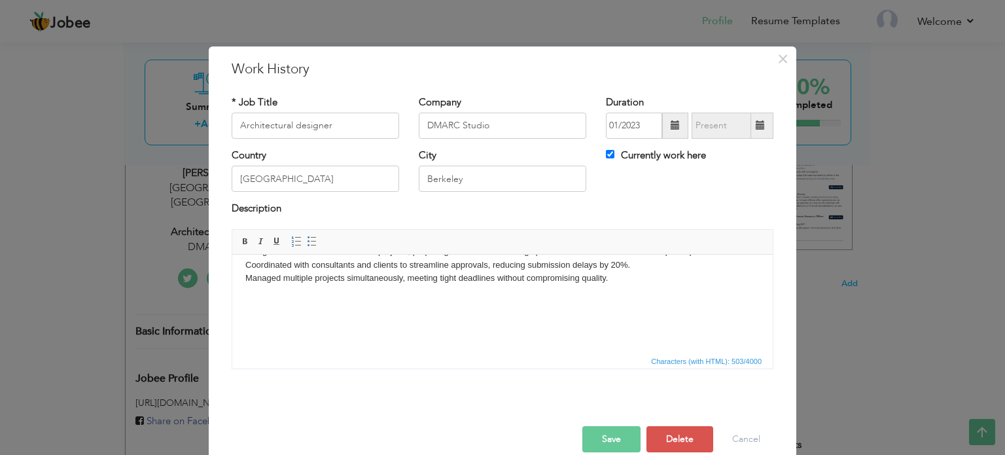
scroll to position [37, 0]
click at [619, 278] on body "Designed and delivered residential projects, preparing construction drawings pe…" at bounding box center [502, 284] width 514 height 109
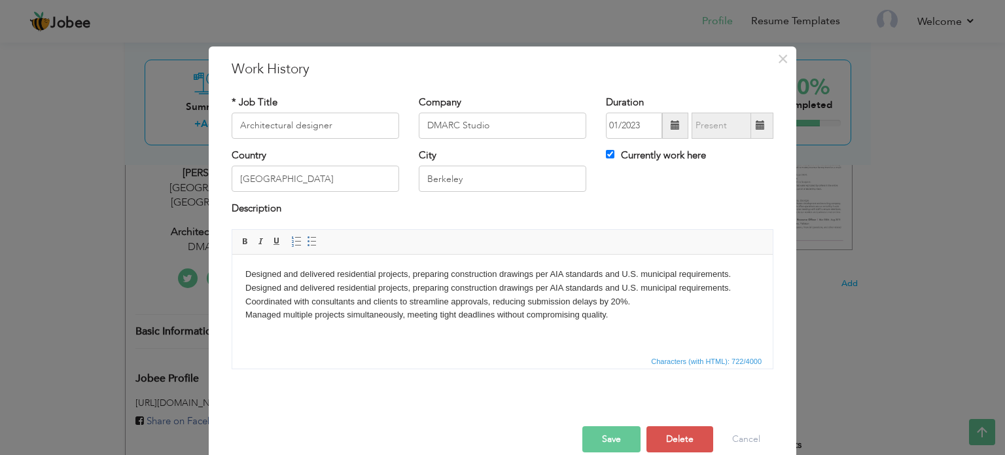
scroll to position [8, 0]
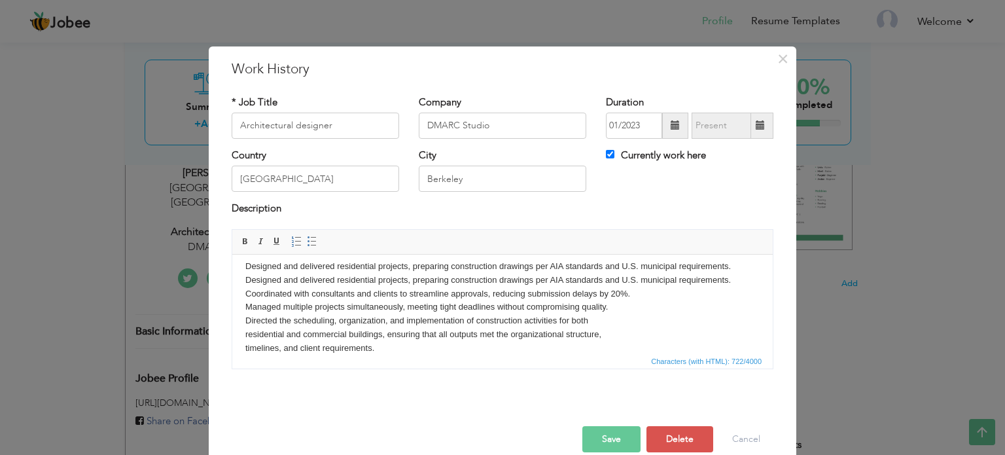
click at [648, 307] on body "Designed and delivered residential projects, preparing construction drawings pe…" at bounding box center [502, 306] width 514 height 95
click at [595, 340] on body "Designed and delivered residential projects, preparing construction drawings pe…" at bounding box center [502, 300] width 514 height 82
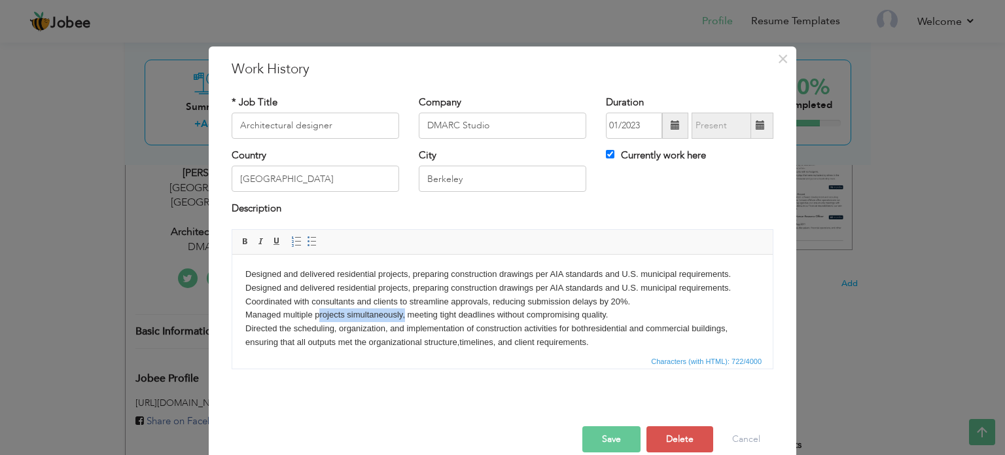
drag, startPoint x: 319, startPoint y: 317, endPoint x: 433, endPoint y: 319, distance: 113.8
click at [406, 319] on body "Designed and delivered residential projects, preparing construction drawings pe…" at bounding box center [502, 314] width 514 height 95
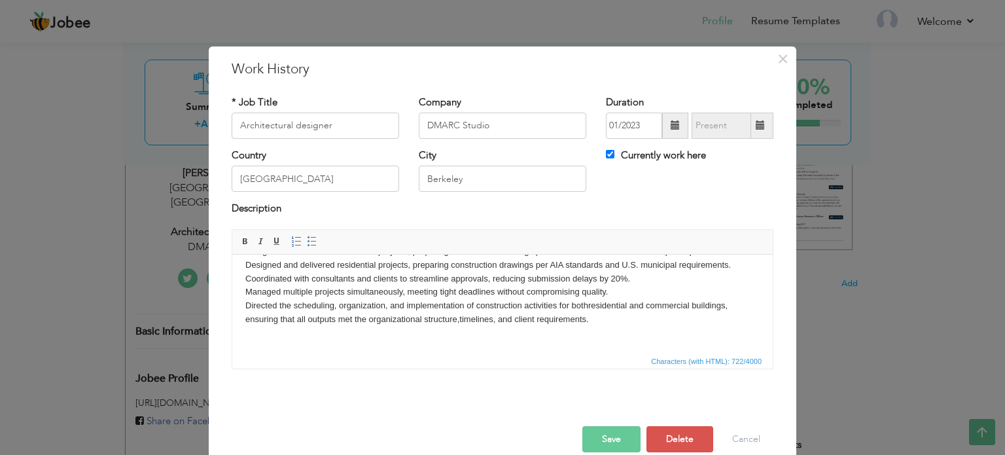
click at [605, 322] on body "Designed and delivered residential projects, preparing construction drawings pe…" at bounding box center [502, 291] width 514 height 95
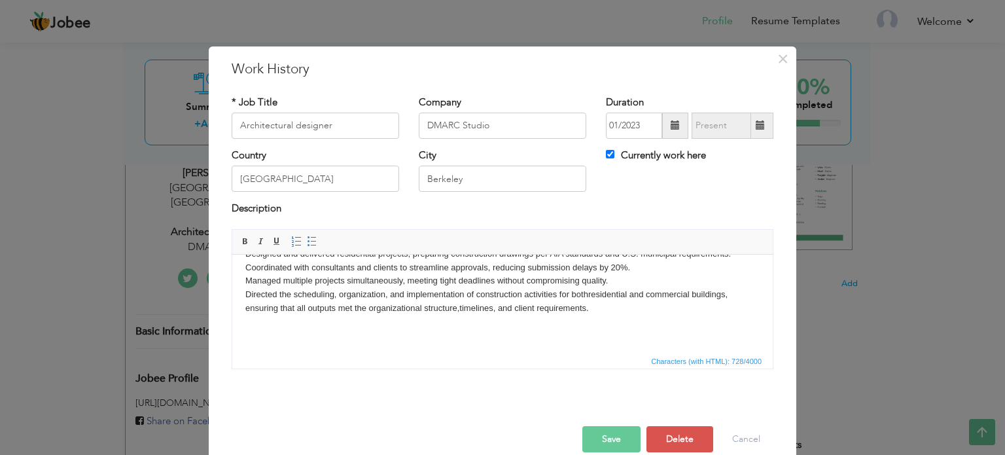
scroll to position [37, 0]
click at [343, 334] on body "Designed and delivered residential projects, preparing construction drawings pe…" at bounding box center [502, 284] width 514 height 109
click at [325, 340] on html "Designed and delivered residential projects, preparing construction drawings pe…" at bounding box center [502, 284] width 540 height 135
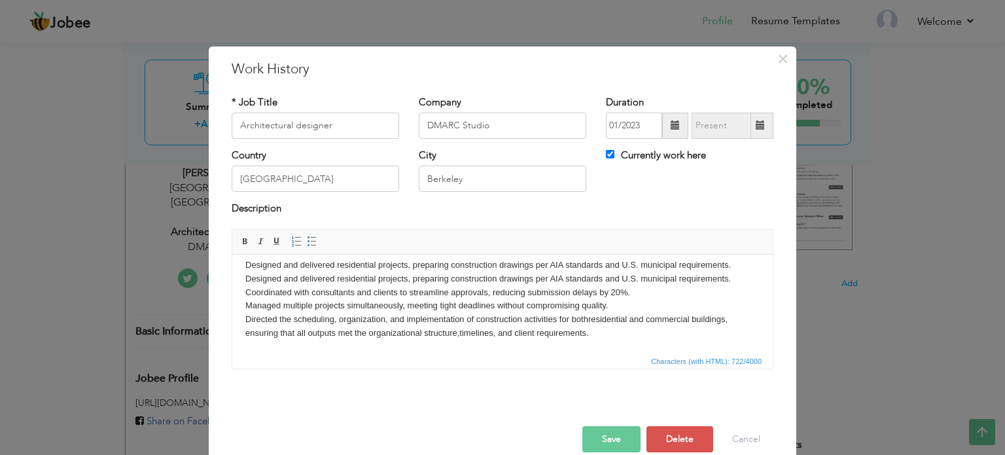
scroll to position [23, 0]
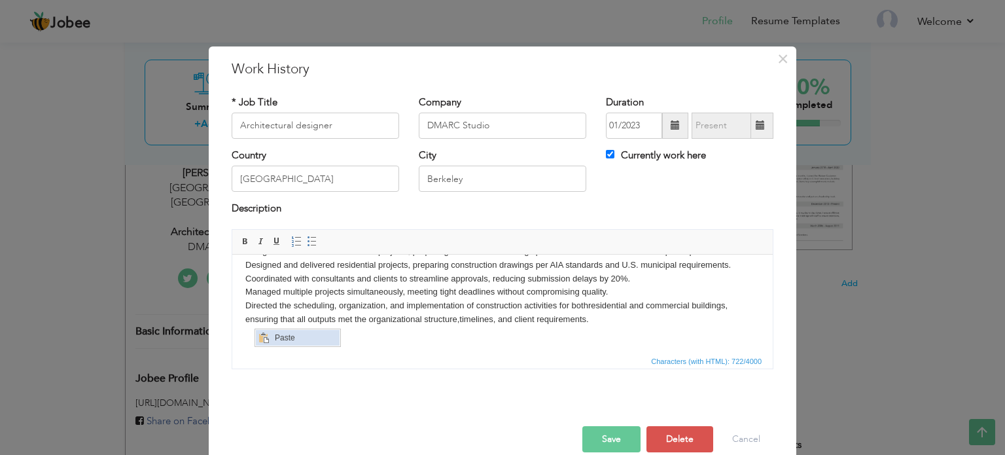
click at [271, 342] on span "Paste" at bounding box center [305, 338] width 68 height 16
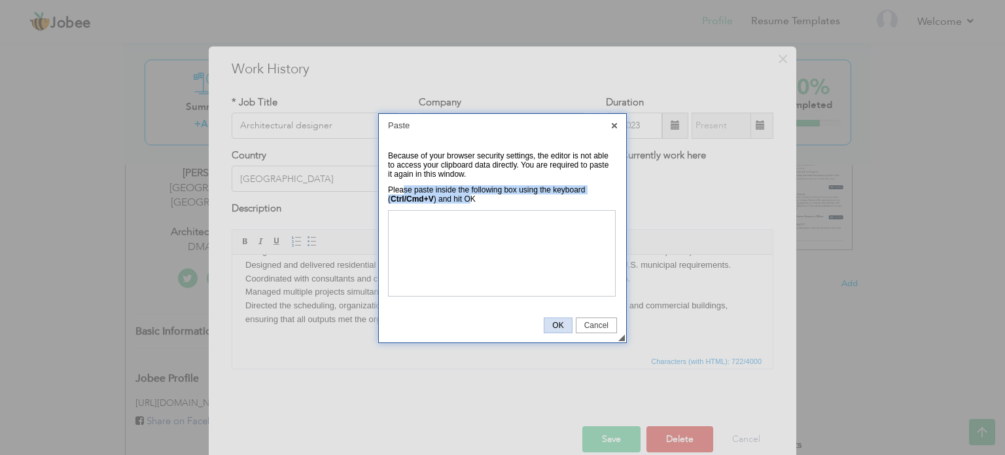
click at [555, 326] on span "OK" at bounding box center [557, 325] width 27 height 9
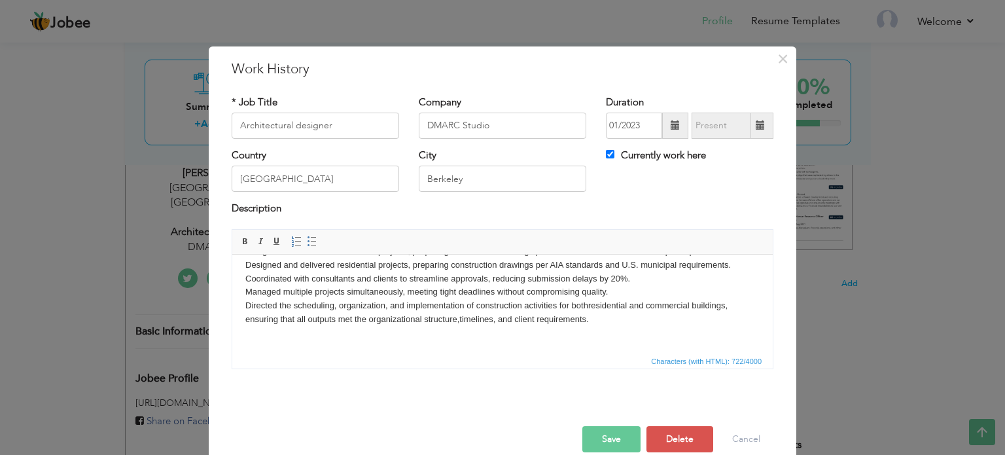
click at [370, 332] on body "Designed and delivered residential projects, preparing construction drawings pe…" at bounding box center [502, 291] width 514 height 95
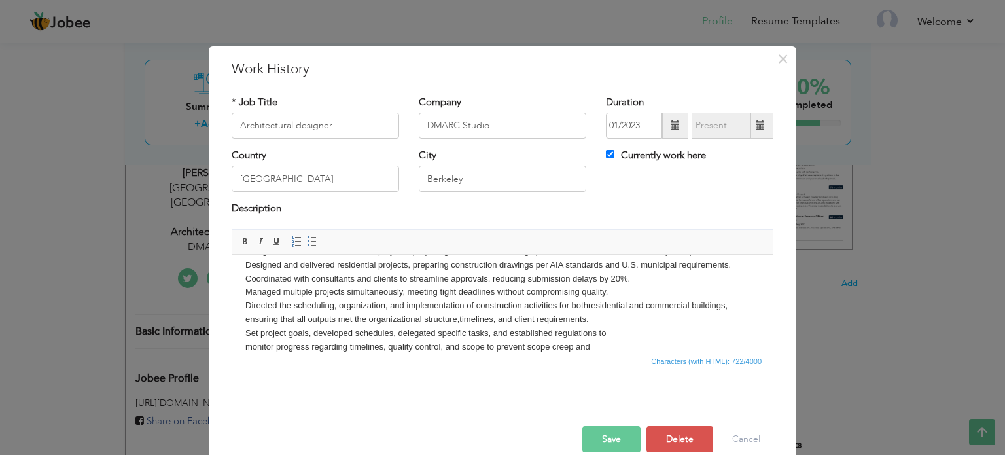
scroll to position [35, 0]
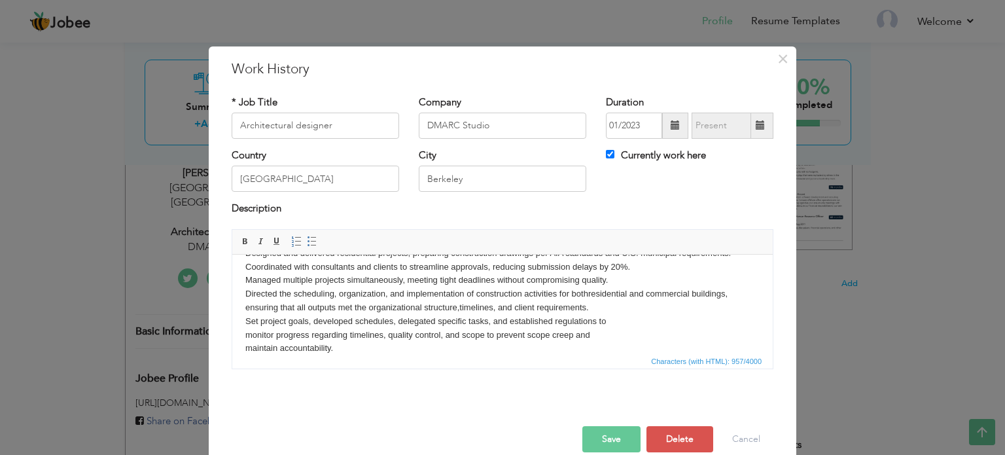
click at [615, 318] on body "Designed and delivered residential projects, preparing construction drawings pe…" at bounding box center [502, 293] width 514 height 122
click at [570, 336] on body "Designed and delivered residential projects, preparing construction drawings pe…" at bounding box center [502, 286] width 514 height 109
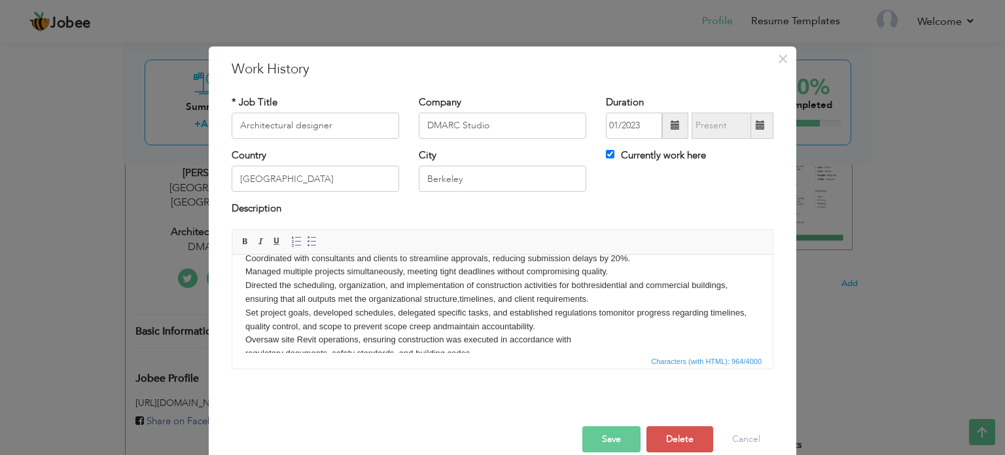
scroll to position [48, 0]
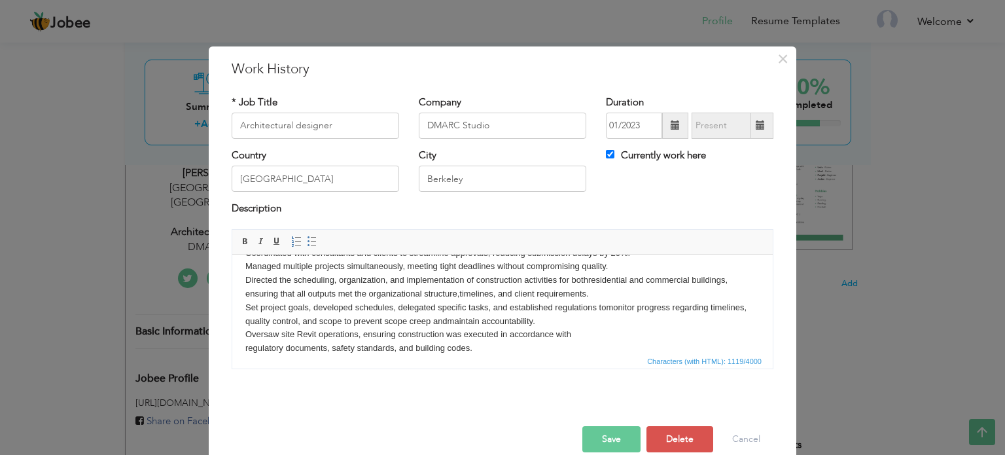
click at [591, 322] on p "Designed and delivered residential projects, preparing construction drawings pe…" at bounding box center [502, 286] width 514 height 136
click at [593, 336] on p "Designed and delivered residential projects, preparing construction drawings pe…" at bounding box center [502, 286] width 514 height 136
click at [355, 347] on p "Designed and delivered residential projects, preparing construction drawings pe…" at bounding box center [502, 286] width 514 height 136
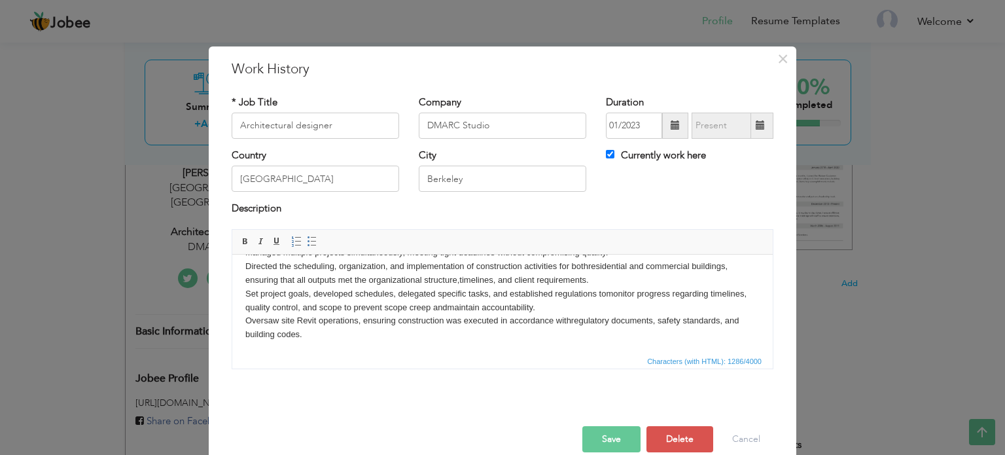
scroll to position [76, 0]
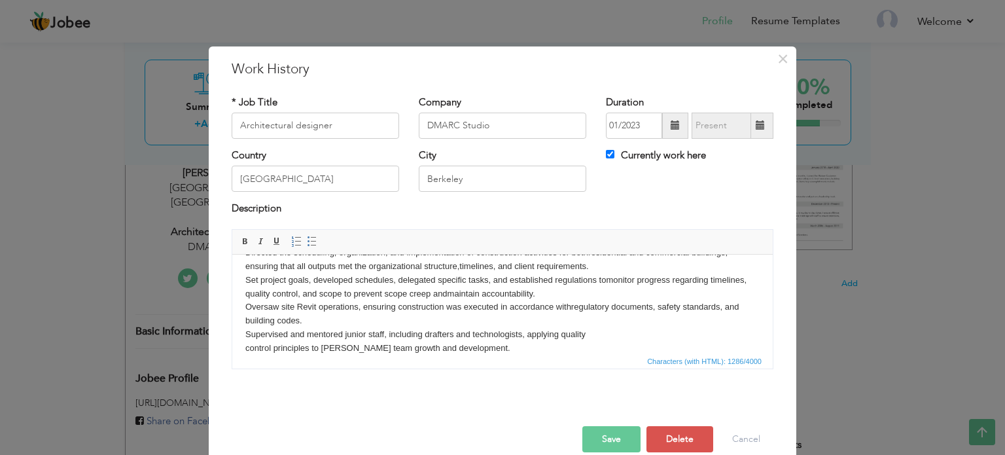
click at [599, 337] on p "Designed and delivered residential projects, preparing construction drawings pe…" at bounding box center [502, 273] width 514 height 164
click at [610, 430] on button "Save" at bounding box center [611, 439] width 58 height 26
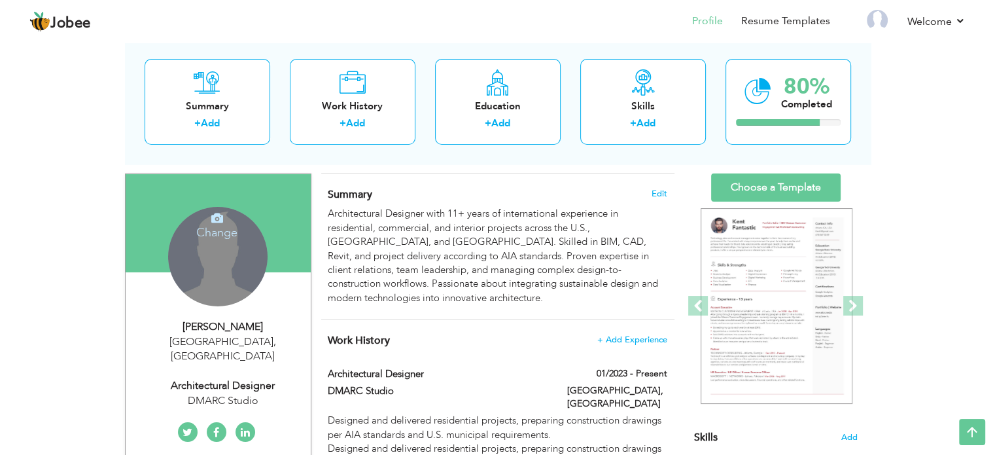
scroll to position [0, 0]
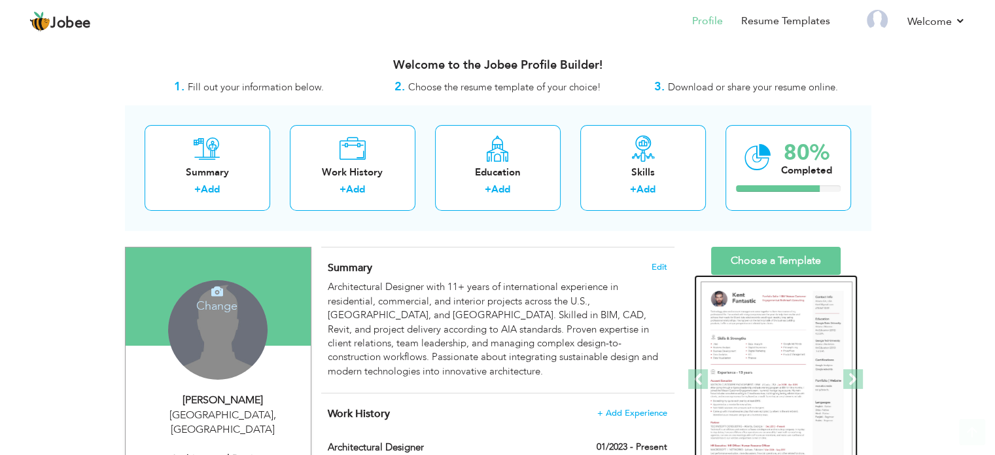
click at [750, 317] on img at bounding box center [777, 379] width 152 height 196
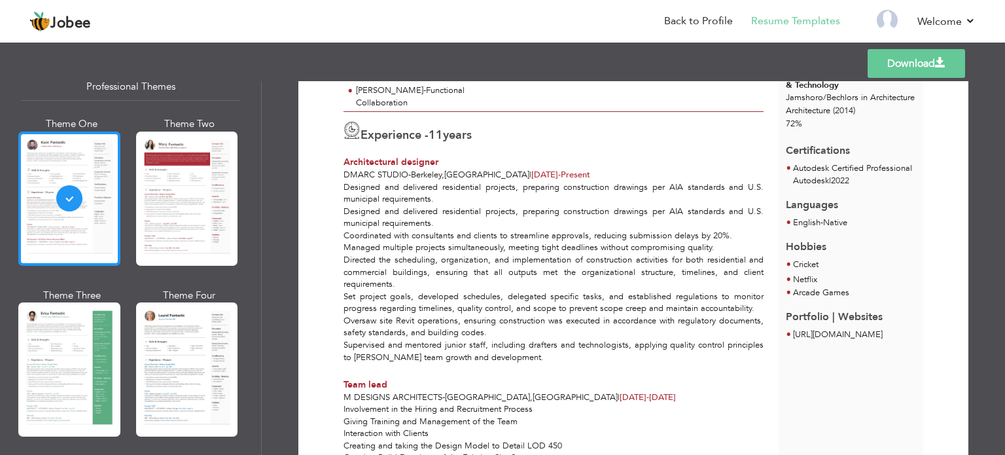
scroll to position [65, 0]
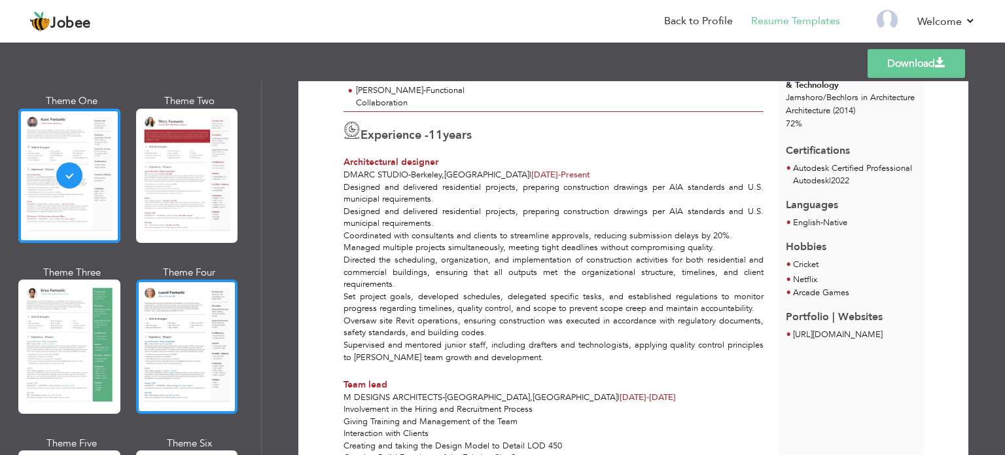
click at [169, 338] on div at bounding box center [187, 346] width 102 height 134
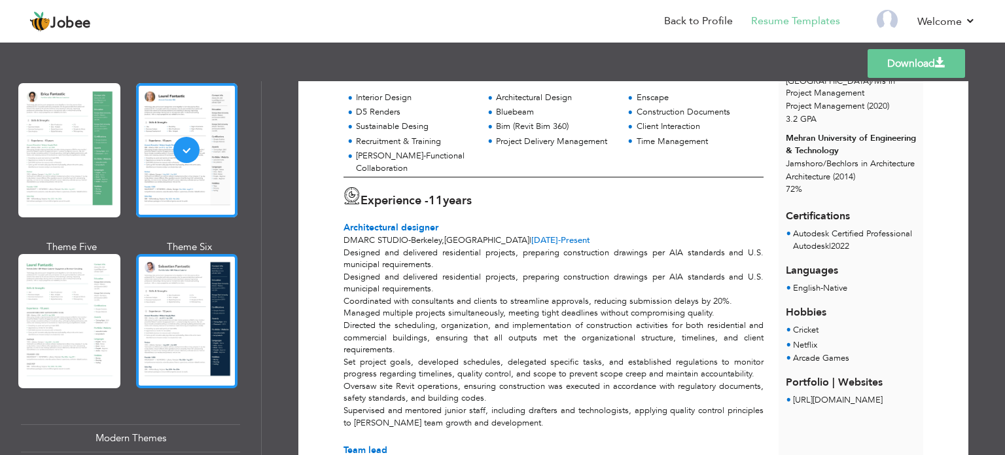
scroll to position [458, 0]
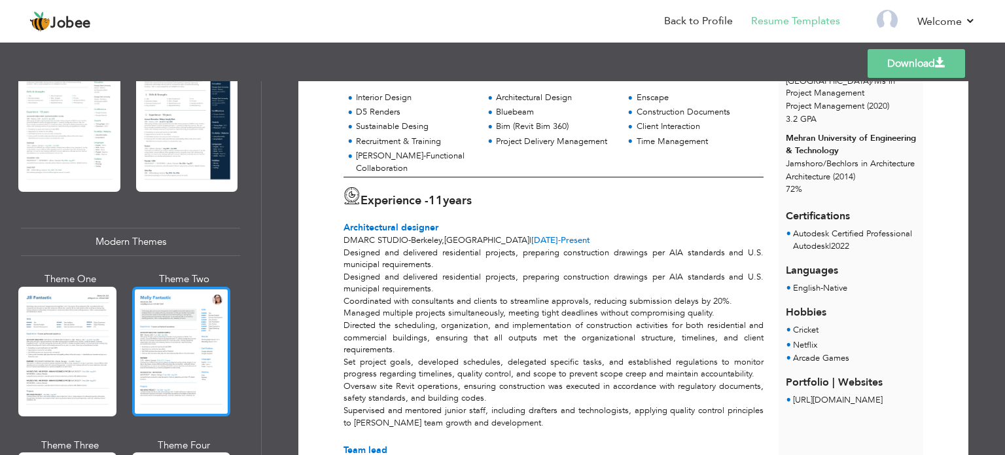
click at [157, 347] on div at bounding box center [181, 351] width 98 height 130
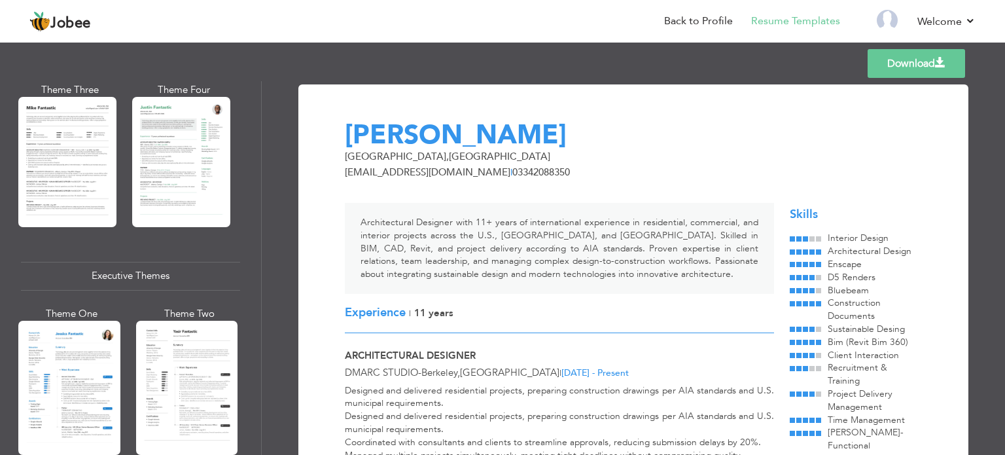
scroll to position [916, 0]
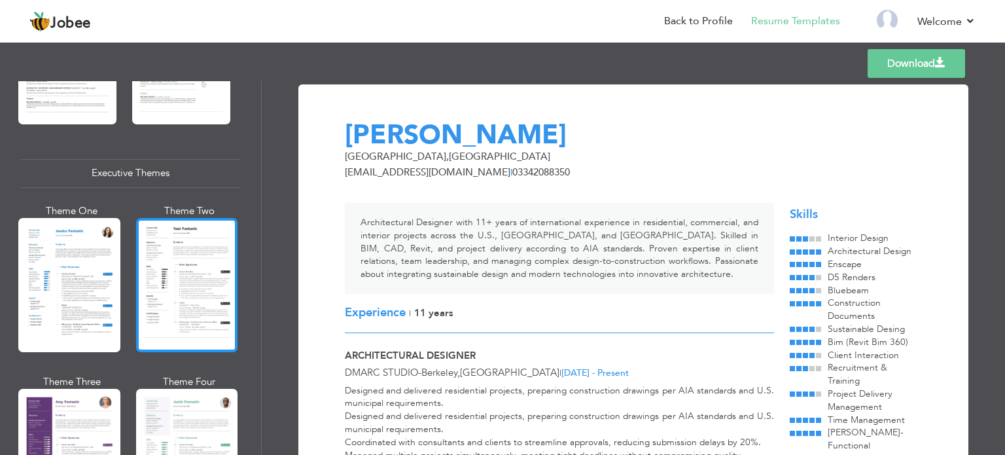
click at [186, 271] on div at bounding box center [187, 285] width 102 height 134
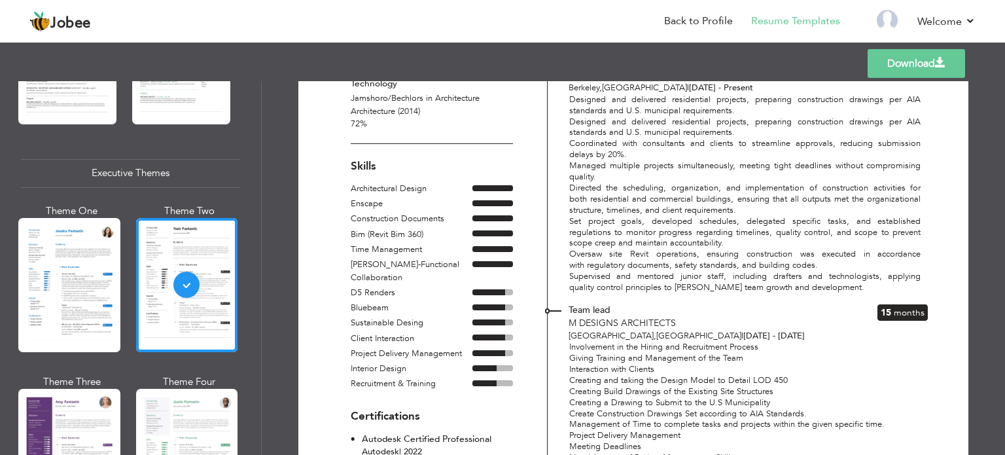
scroll to position [262, 0]
